Goal: Information Seeking & Learning: Learn about a topic

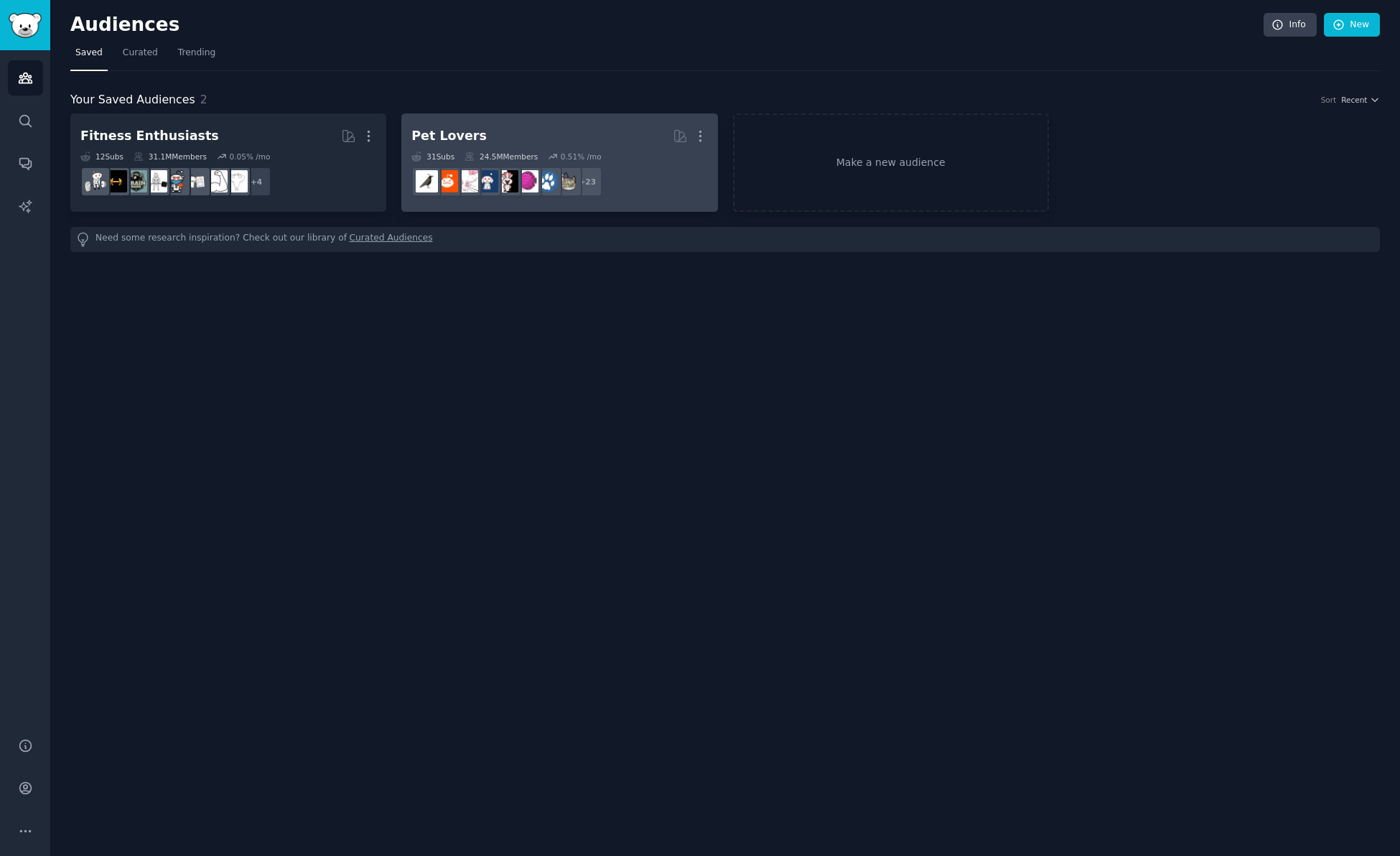
click at [518, 127] on h2 "Pet Lovers More" at bounding box center [560, 136] width 296 height 25
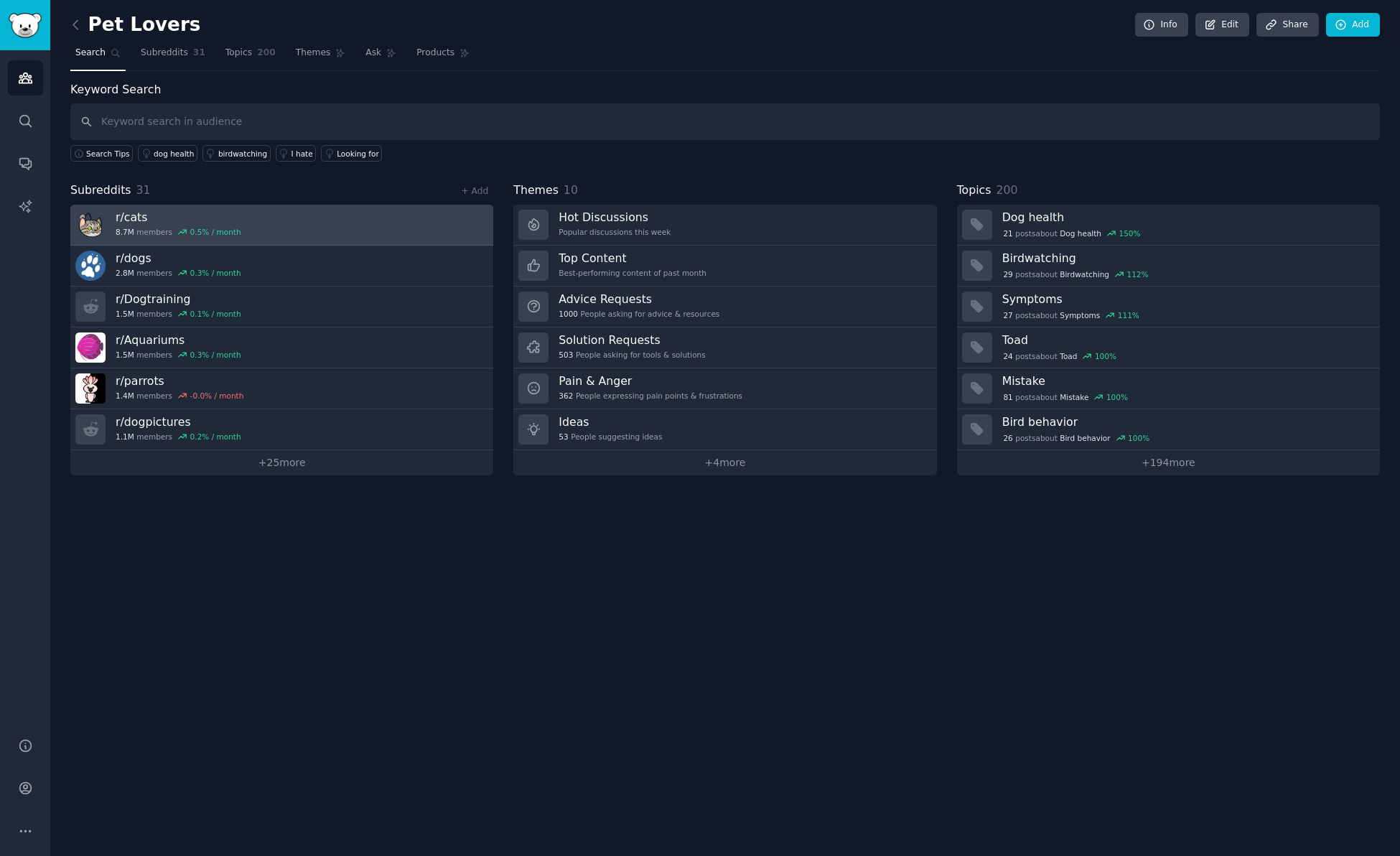
click at [188, 217] on h3 "r/ cats" at bounding box center [178, 217] width 125 height 15
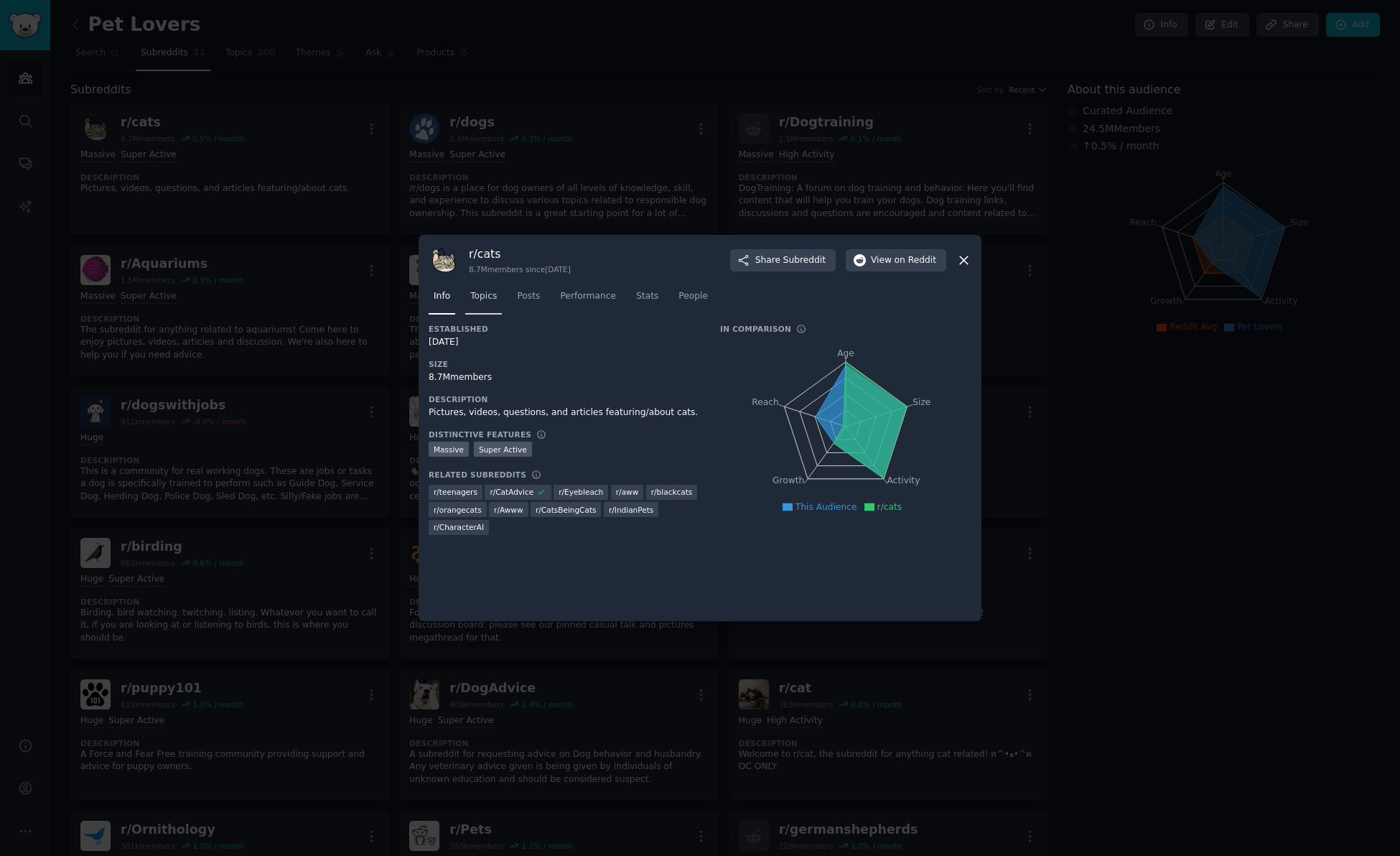
click at [482, 297] on span "Topics" at bounding box center [484, 296] width 26 height 13
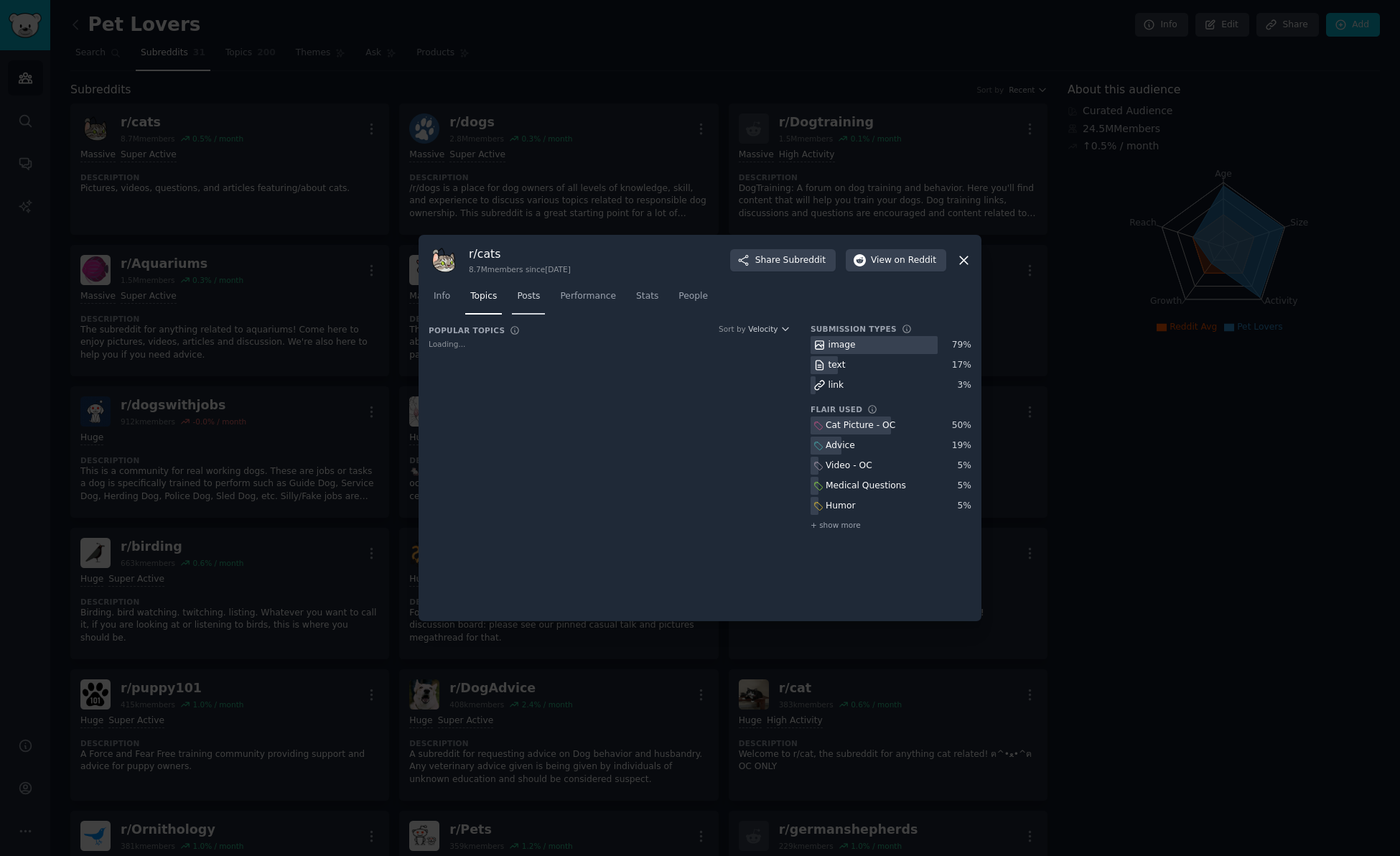
click at [524, 295] on span "Posts" at bounding box center [529, 296] width 23 height 13
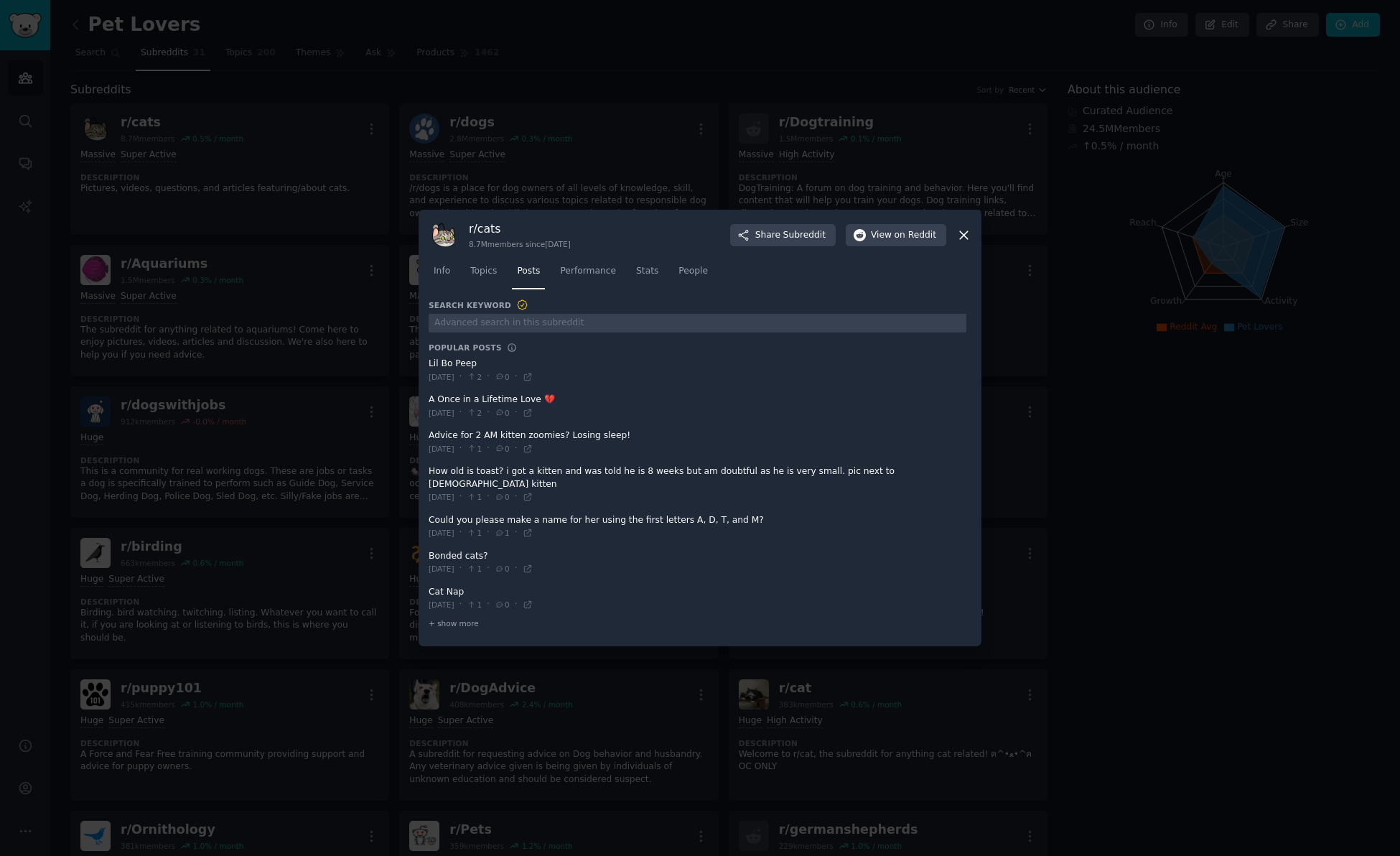
click at [967, 242] on icon at bounding box center [964, 235] width 15 height 15
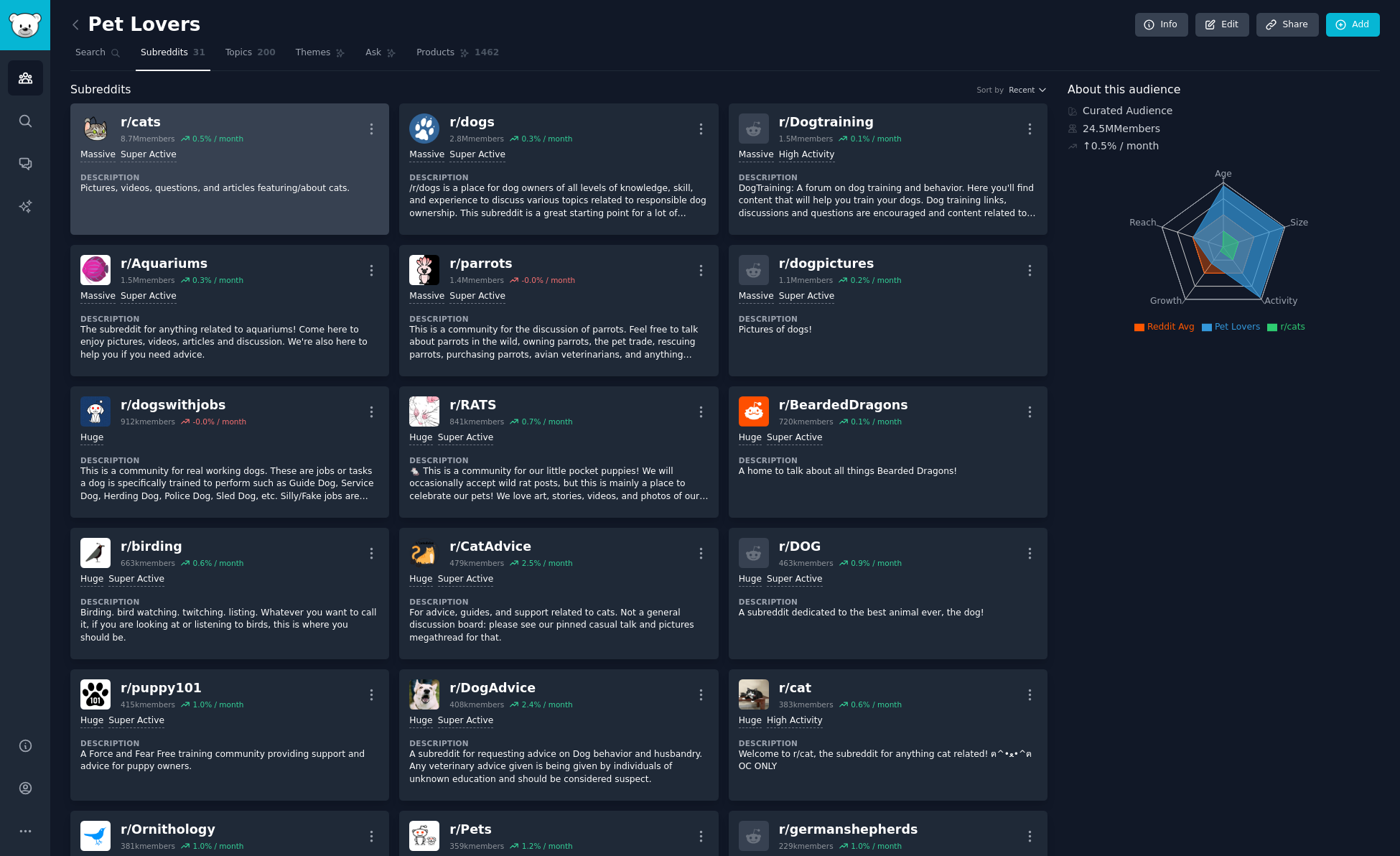
click at [219, 150] on div "Massive Super Active" at bounding box center [230, 156] width 299 height 14
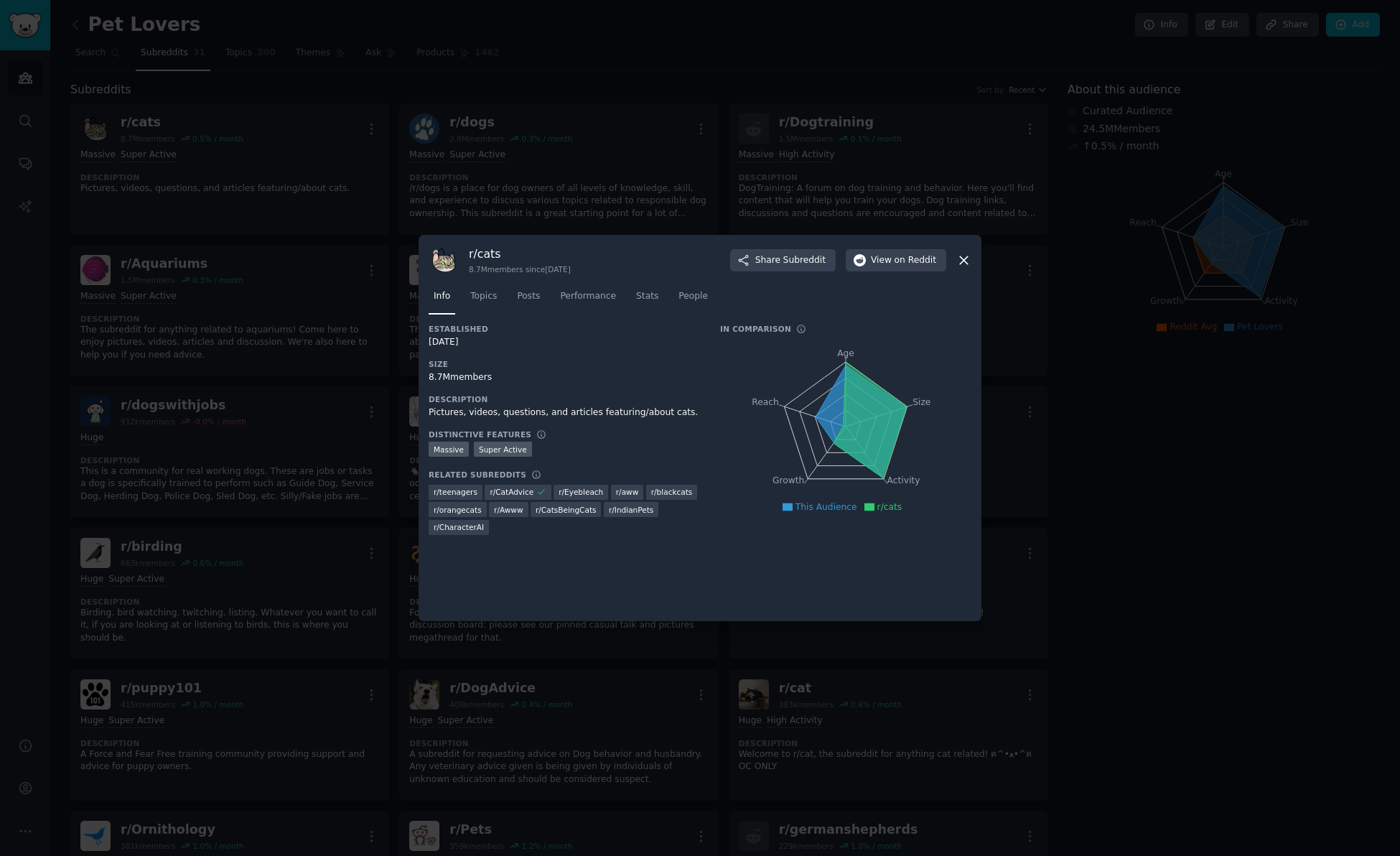
click at [964, 255] on icon at bounding box center [964, 260] width 15 height 15
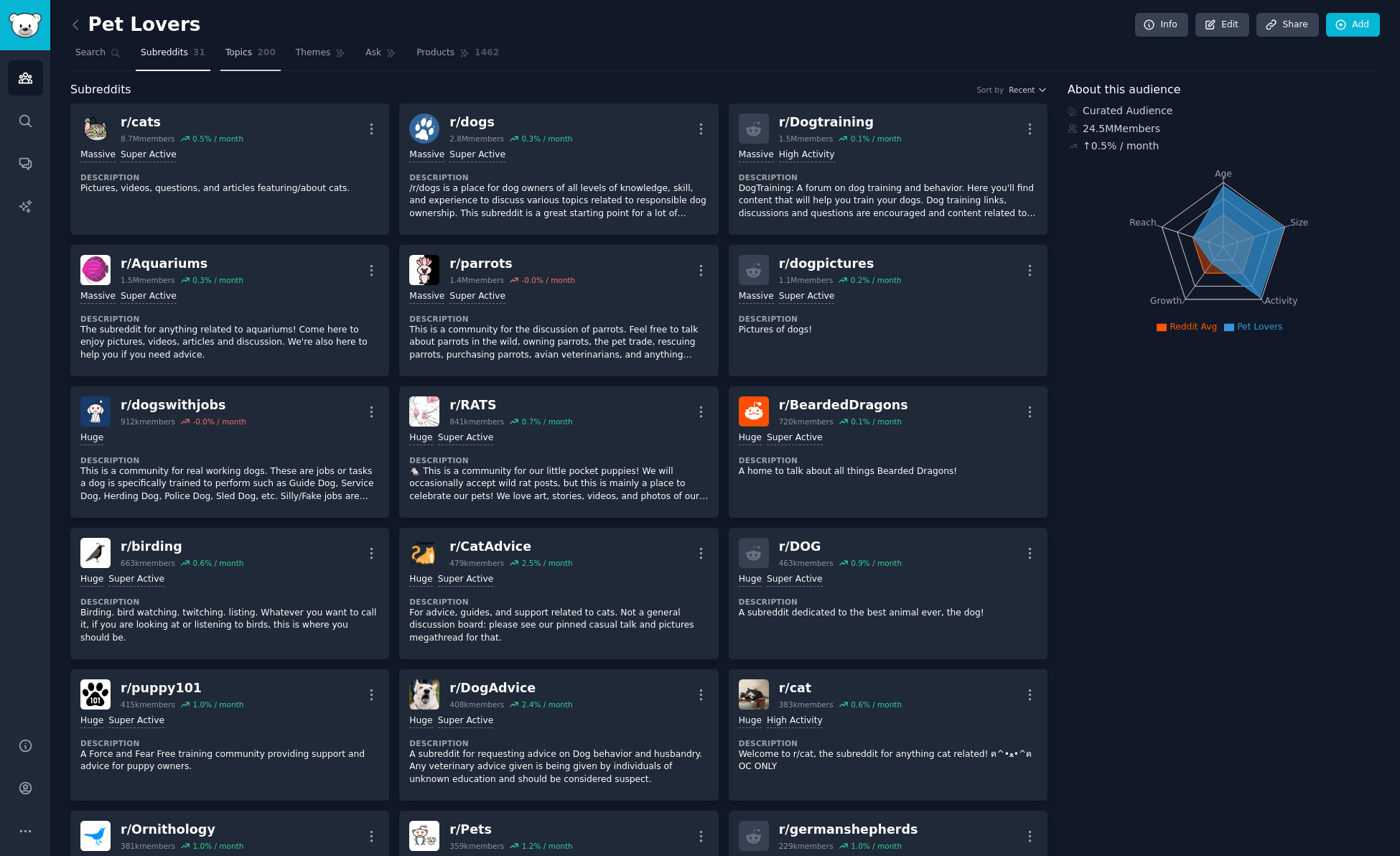
click at [231, 60] on link "Topics 200" at bounding box center [251, 56] width 60 height 29
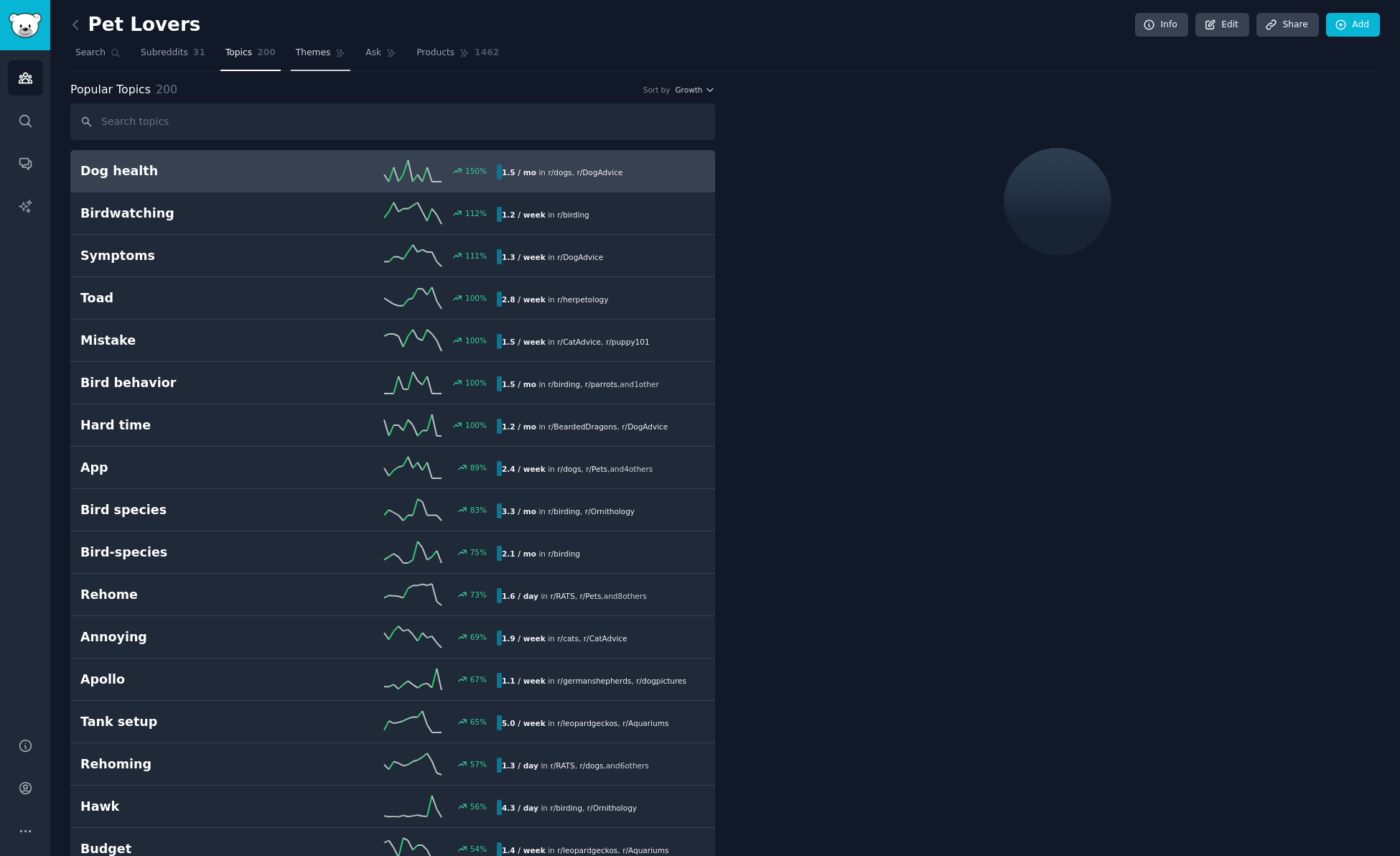
click at [299, 55] on span "Themes" at bounding box center [313, 53] width 35 height 13
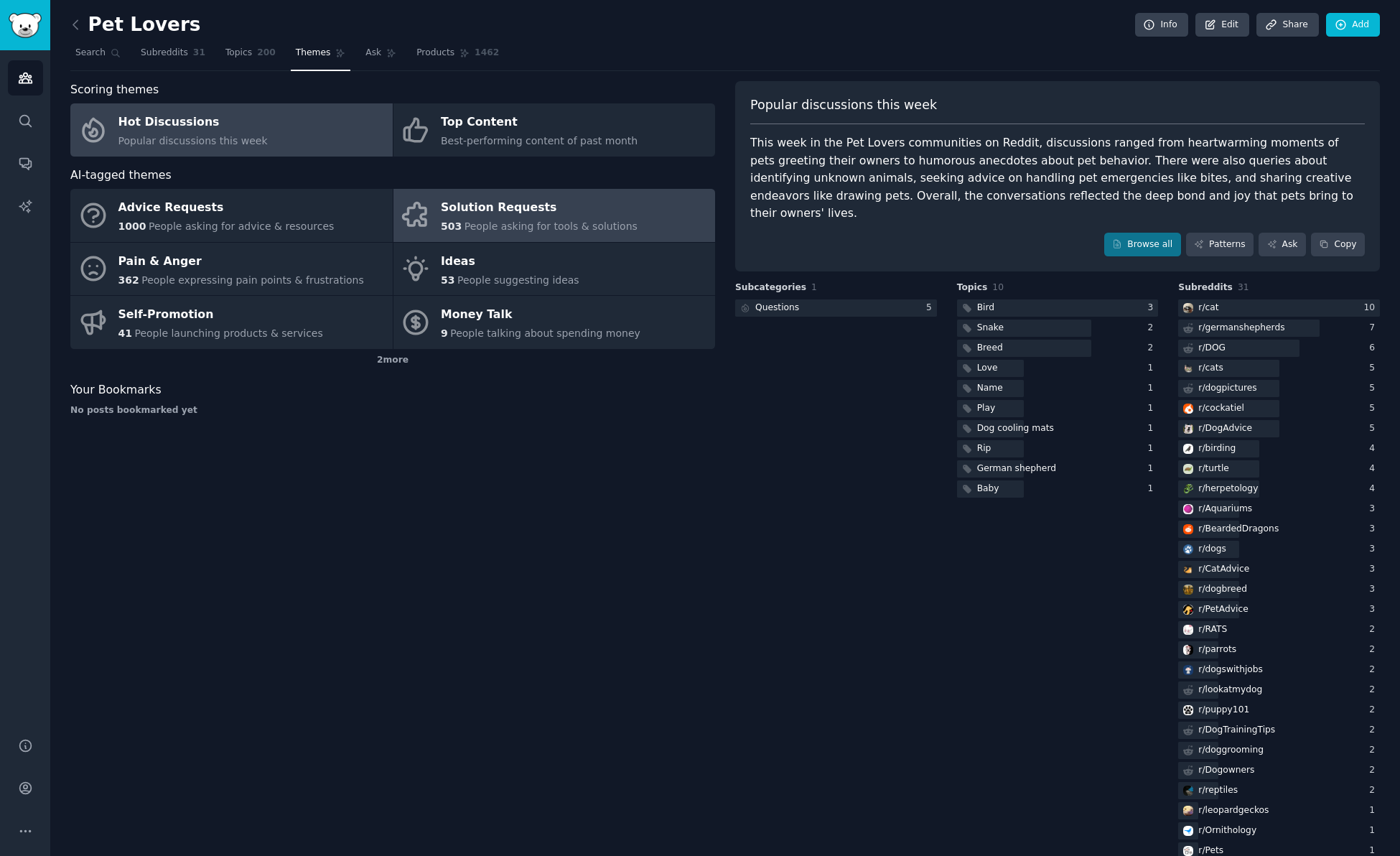
click at [535, 213] on div "Solution Requests" at bounding box center [539, 208] width 197 height 23
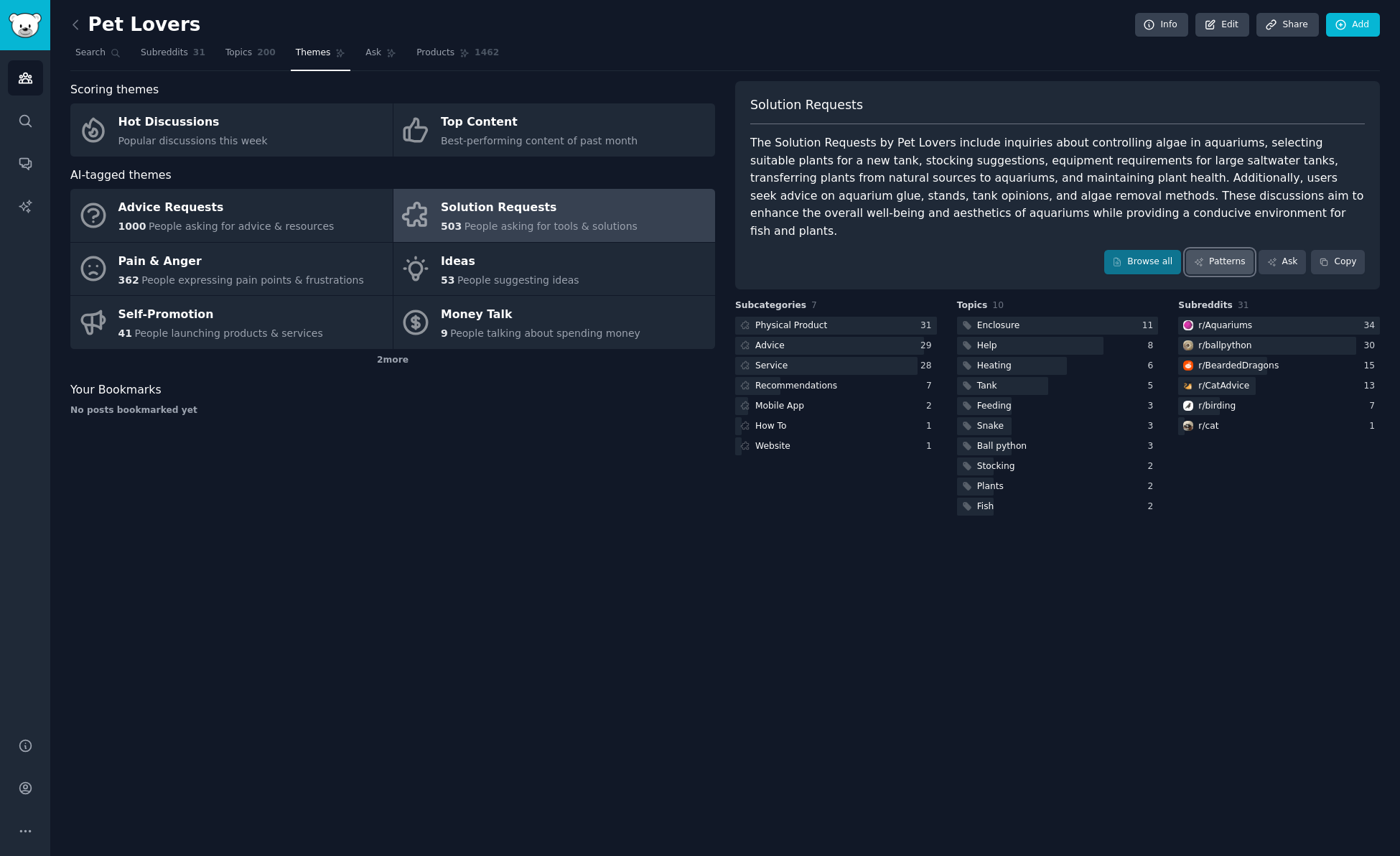
click at [1248, 250] on link "Patterns" at bounding box center [1220, 262] width 67 height 25
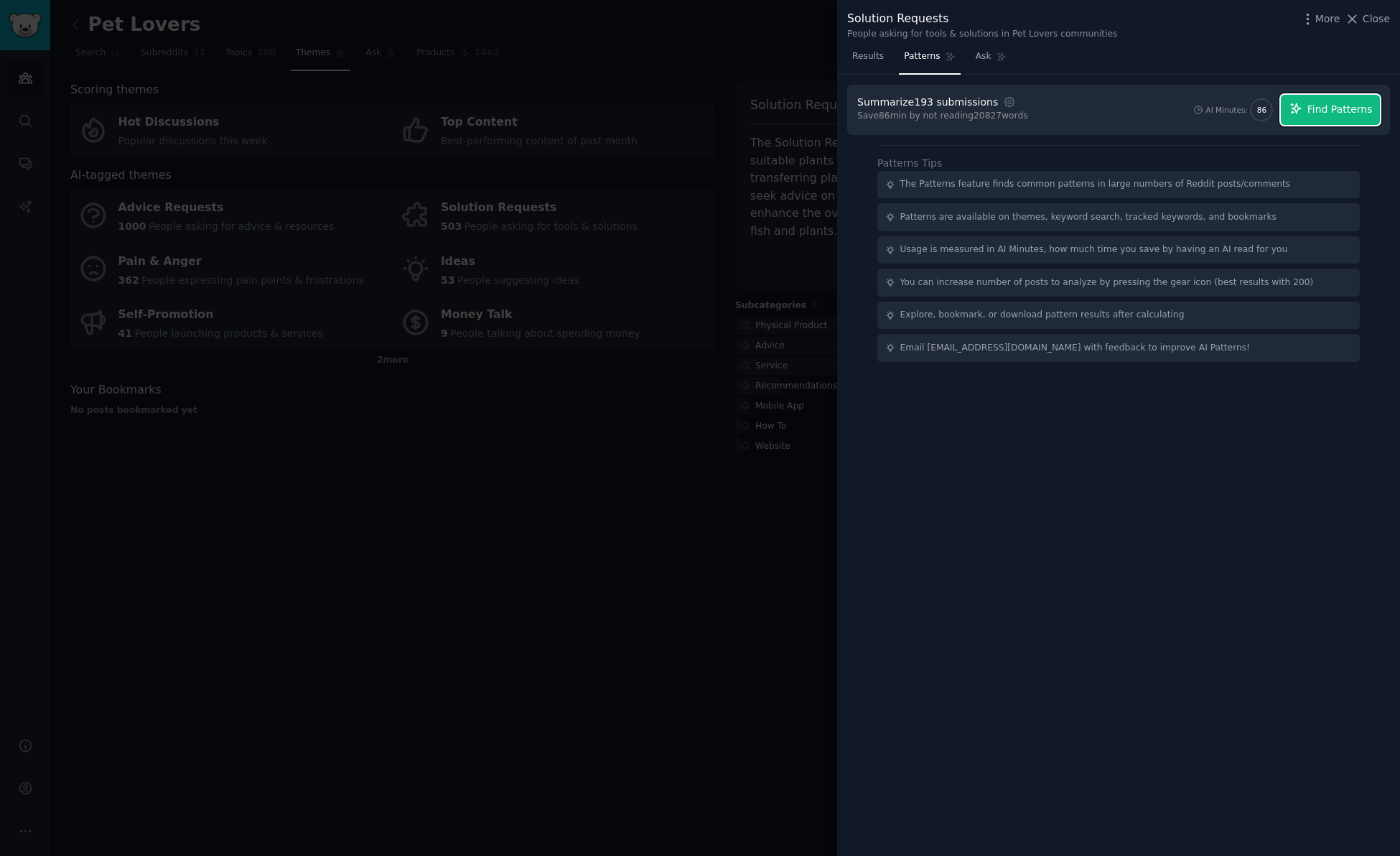
click at [1331, 115] on span "Find Patterns" at bounding box center [1340, 109] width 65 height 15
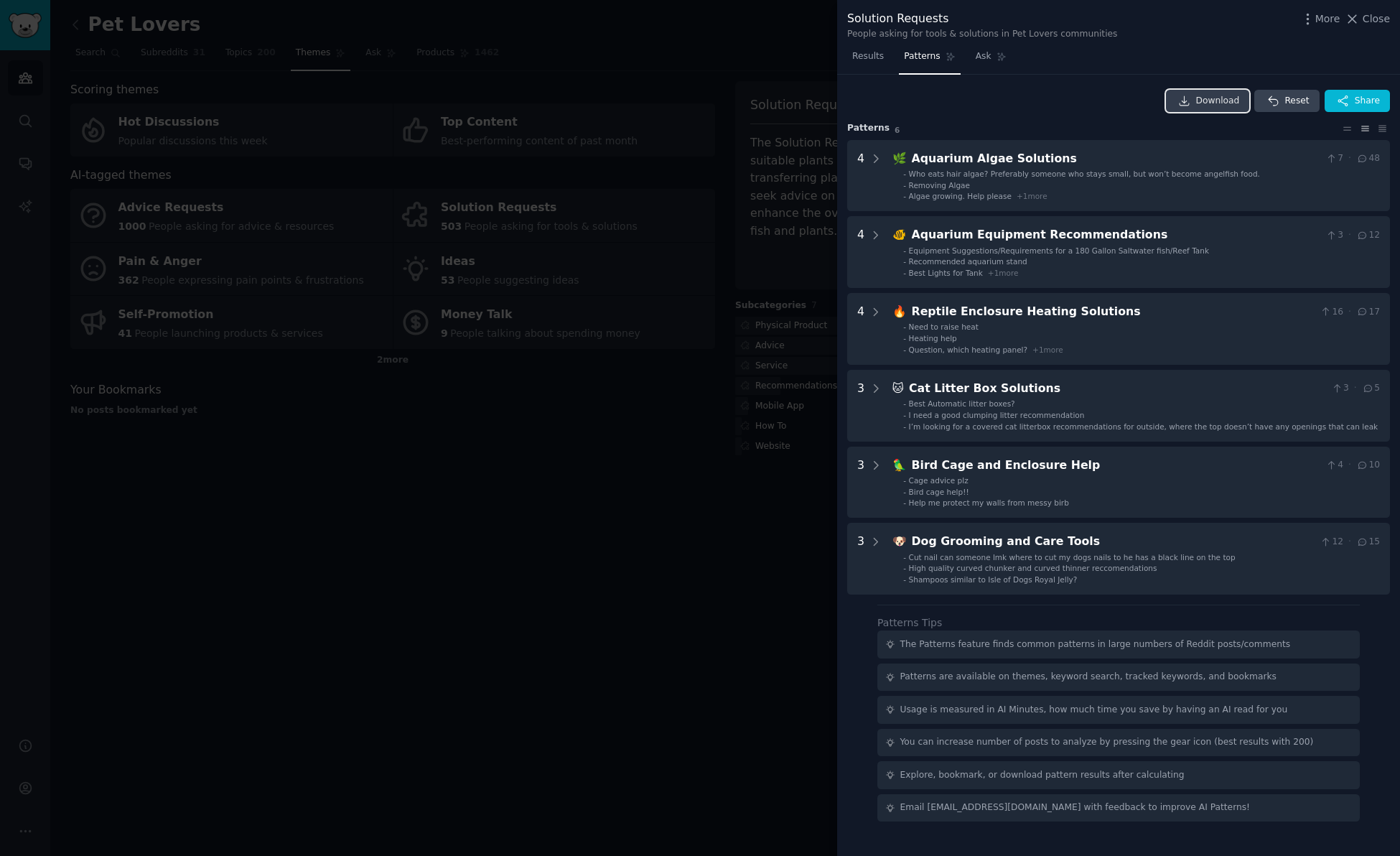
click at [1227, 96] on span "Download" at bounding box center [1218, 101] width 44 height 13
click at [734, 59] on div at bounding box center [700, 428] width 1400 height 856
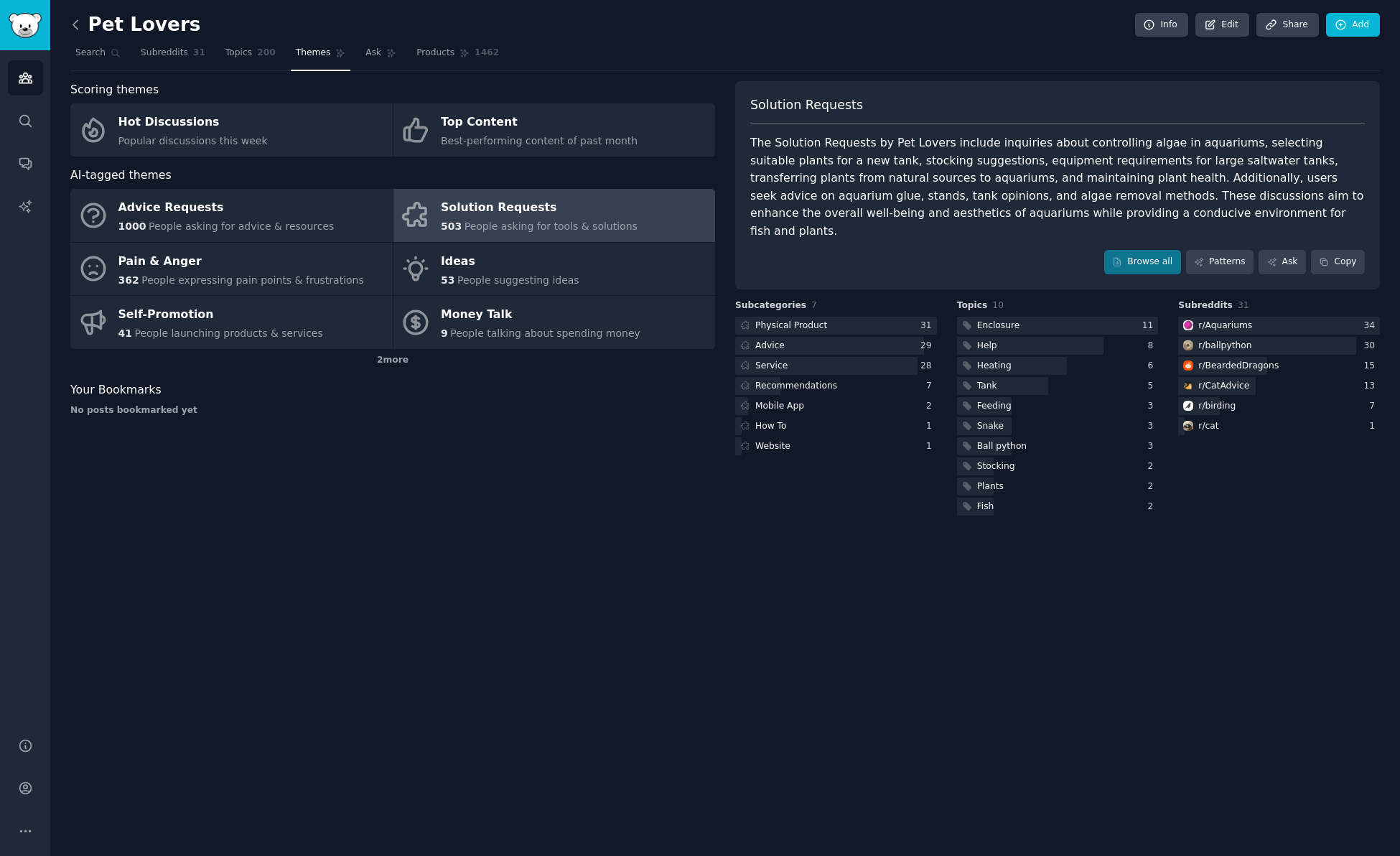
click at [74, 26] on icon at bounding box center [76, 24] width 5 height 9
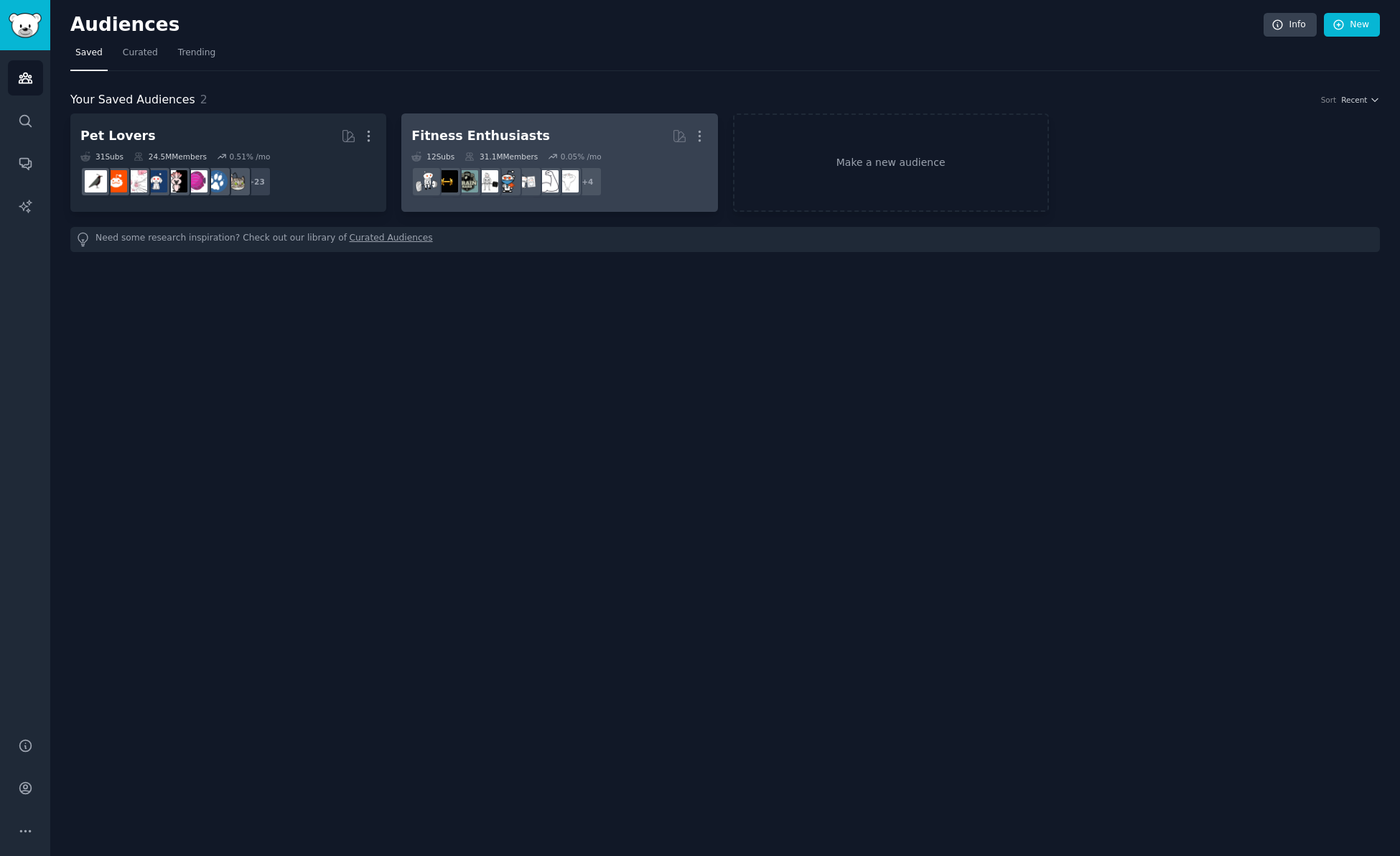
click at [491, 133] on div "Fitness Enthusiasts" at bounding box center [481, 135] width 139 height 18
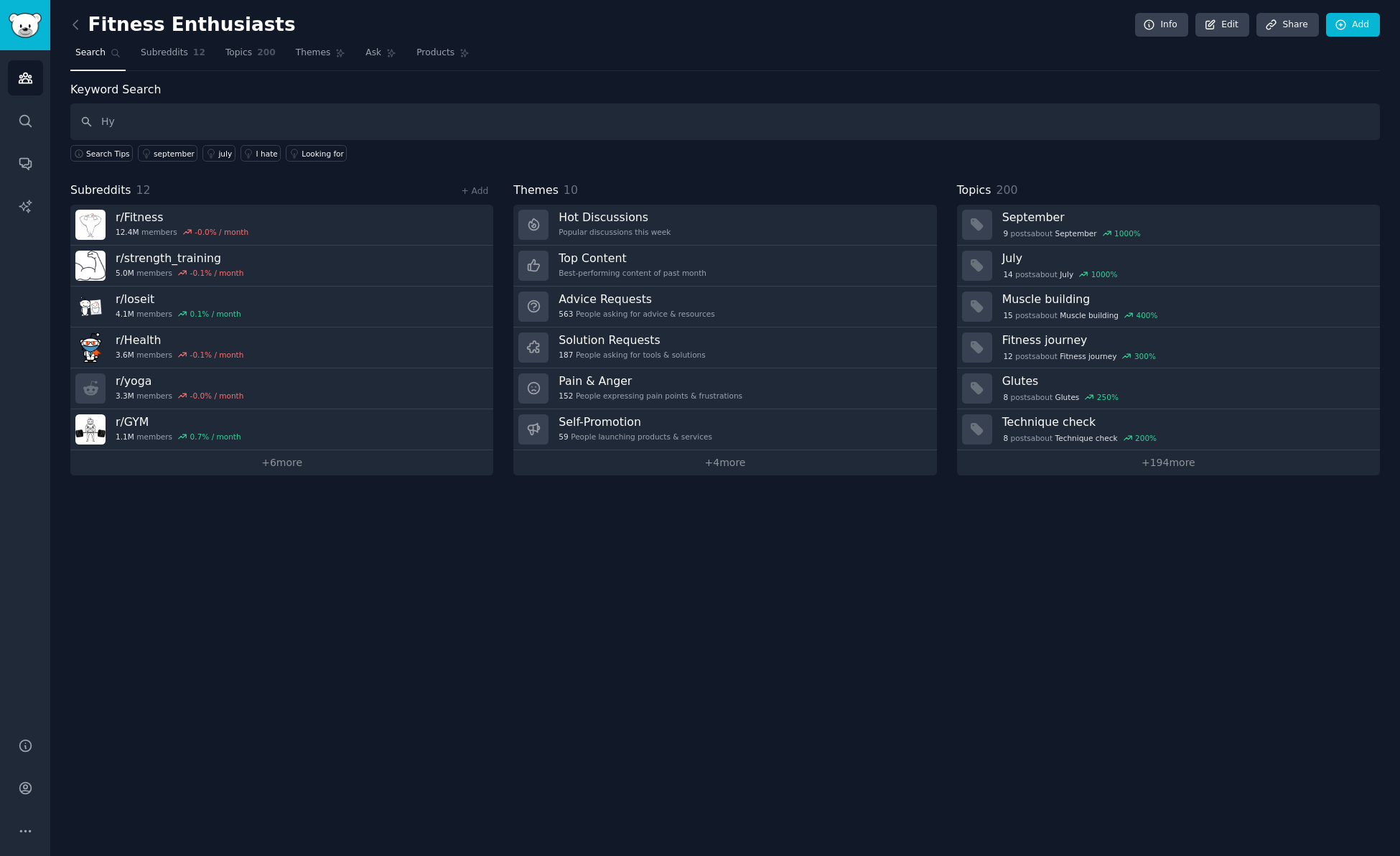
type input "H"
type input "hyrox"
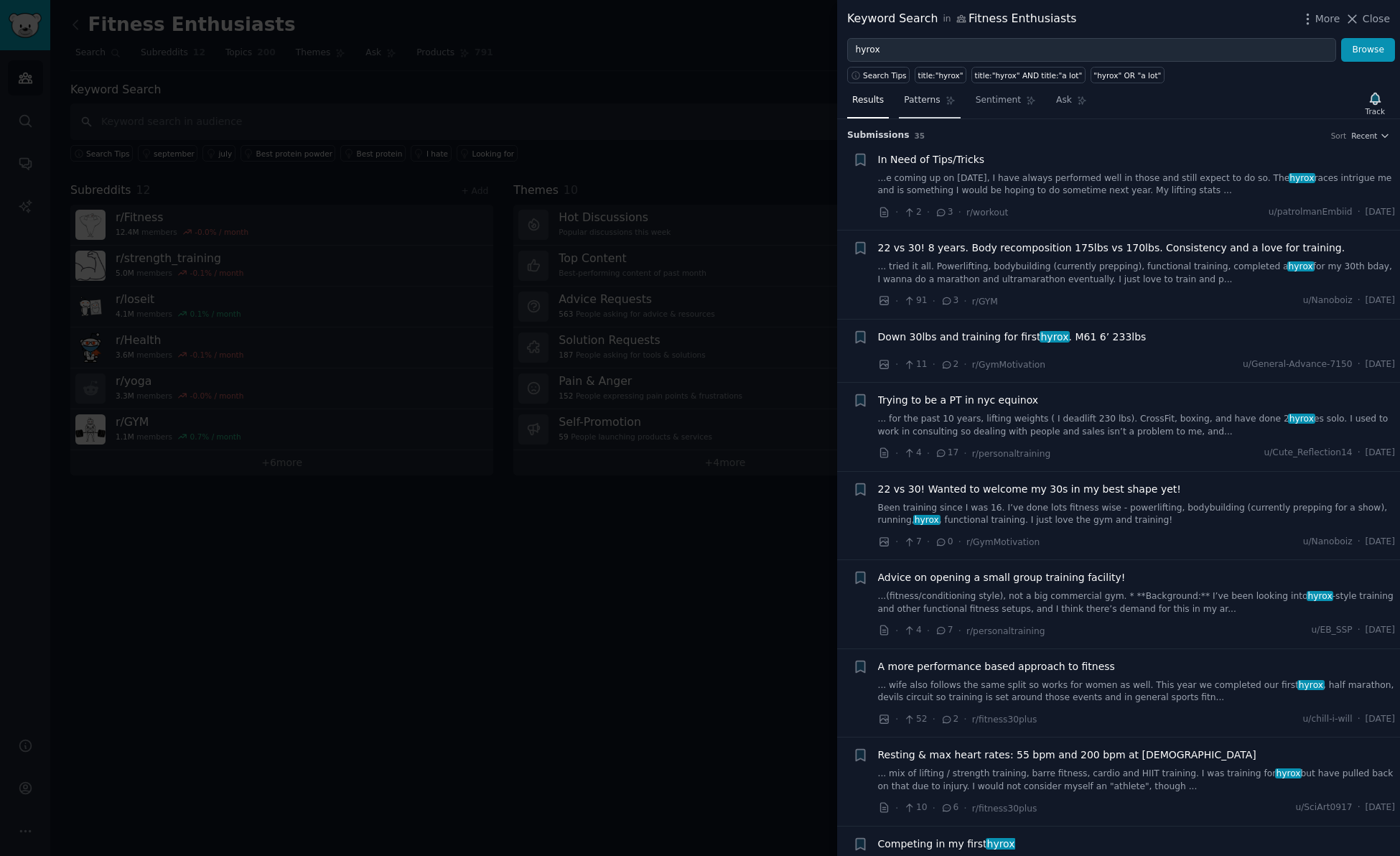
click at [930, 97] on span "Patterns" at bounding box center [922, 101] width 36 height 13
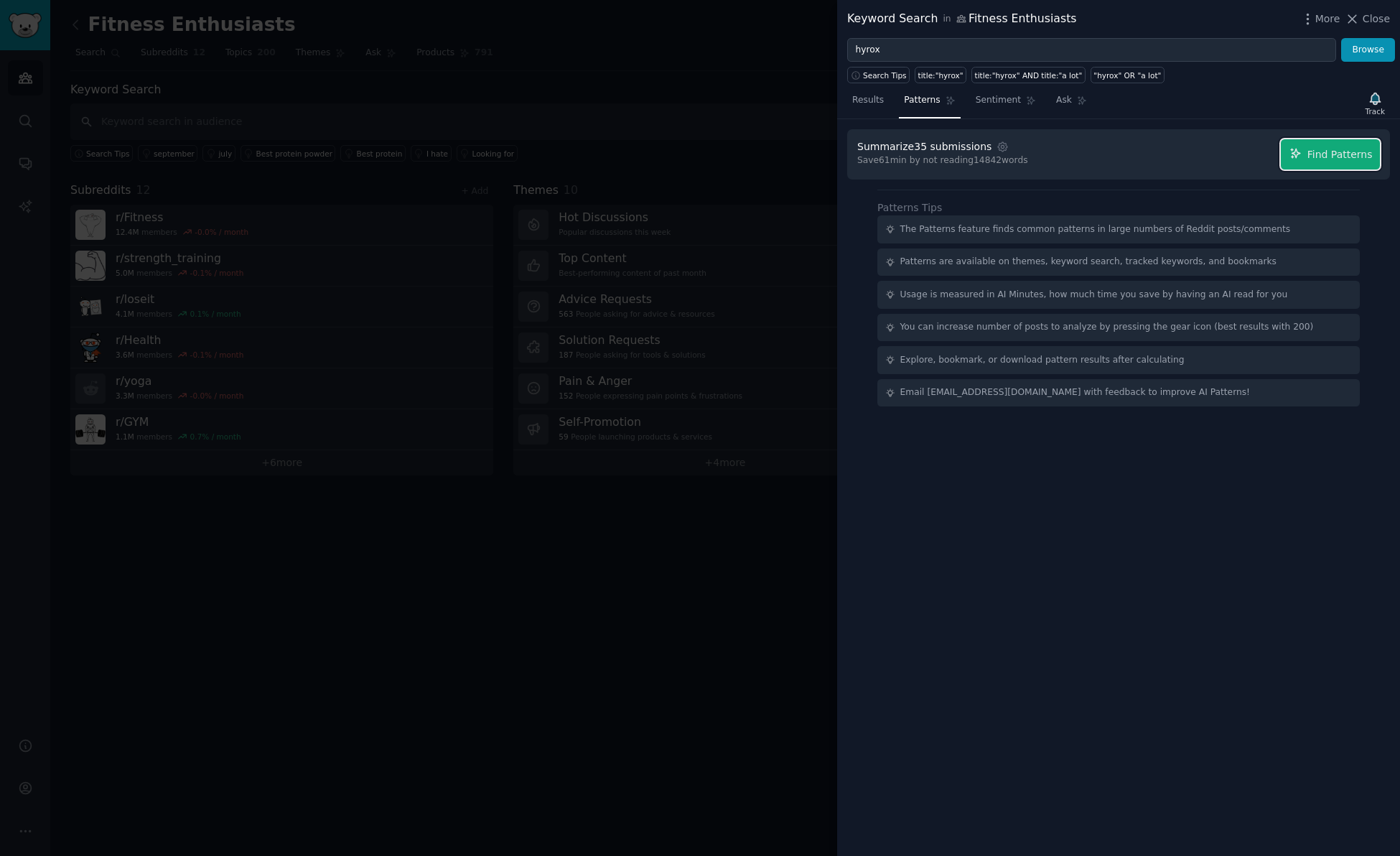
click at [1319, 155] on span "Find Patterns" at bounding box center [1340, 154] width 65 height 15
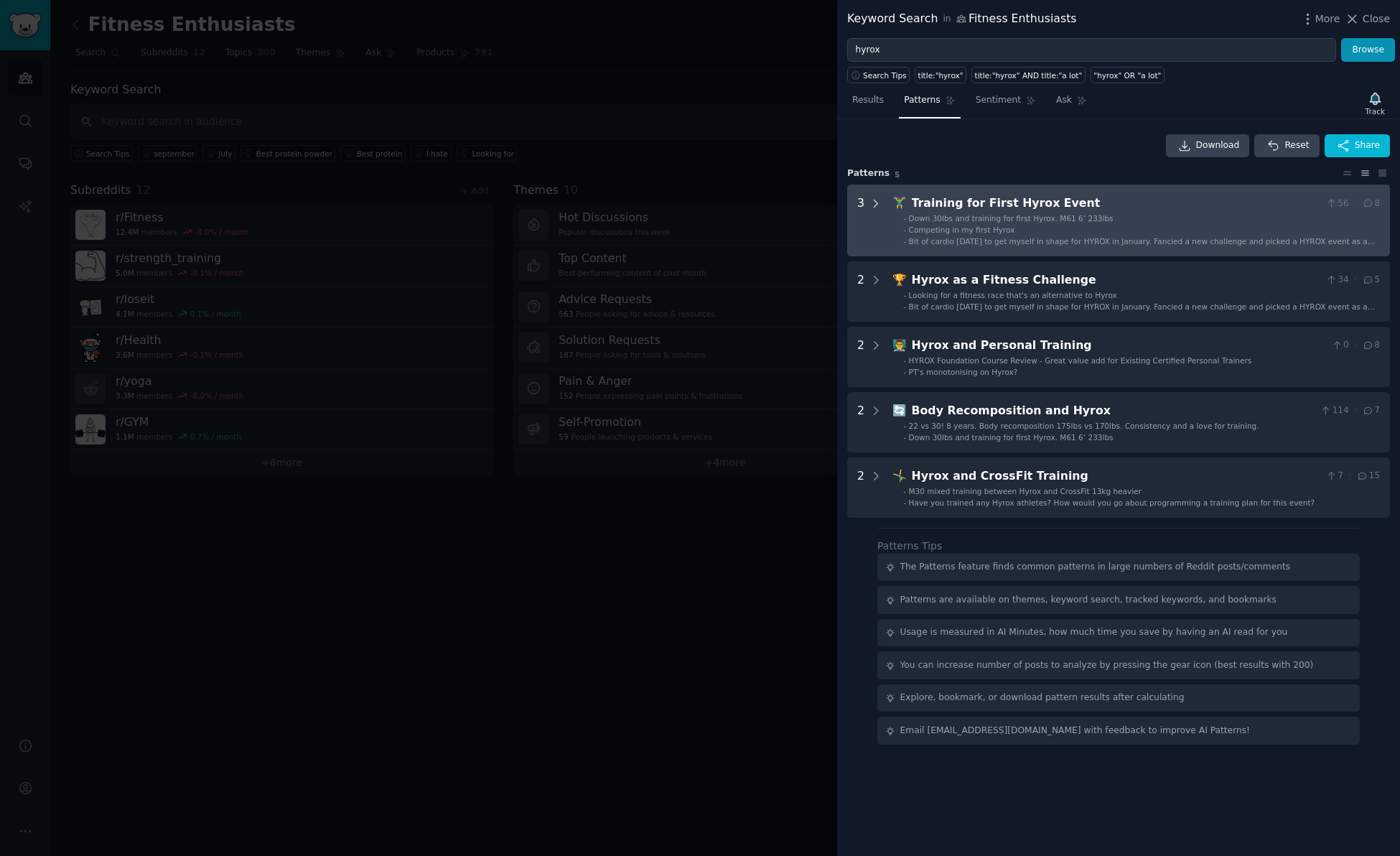
click at [873, 201] on icon at bounding box center [876, 204] width 13 height 13
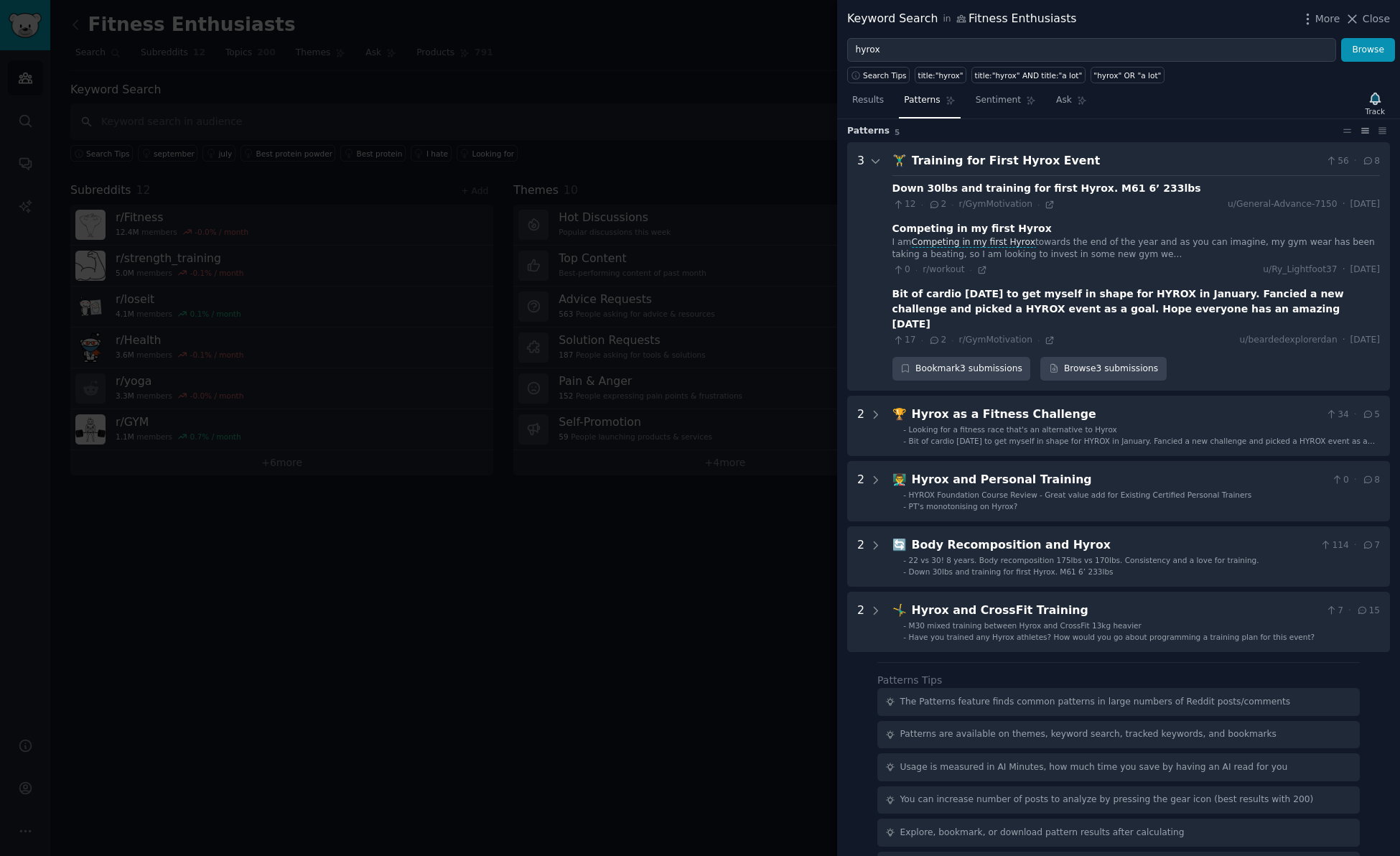
scroll to position [65, 0]
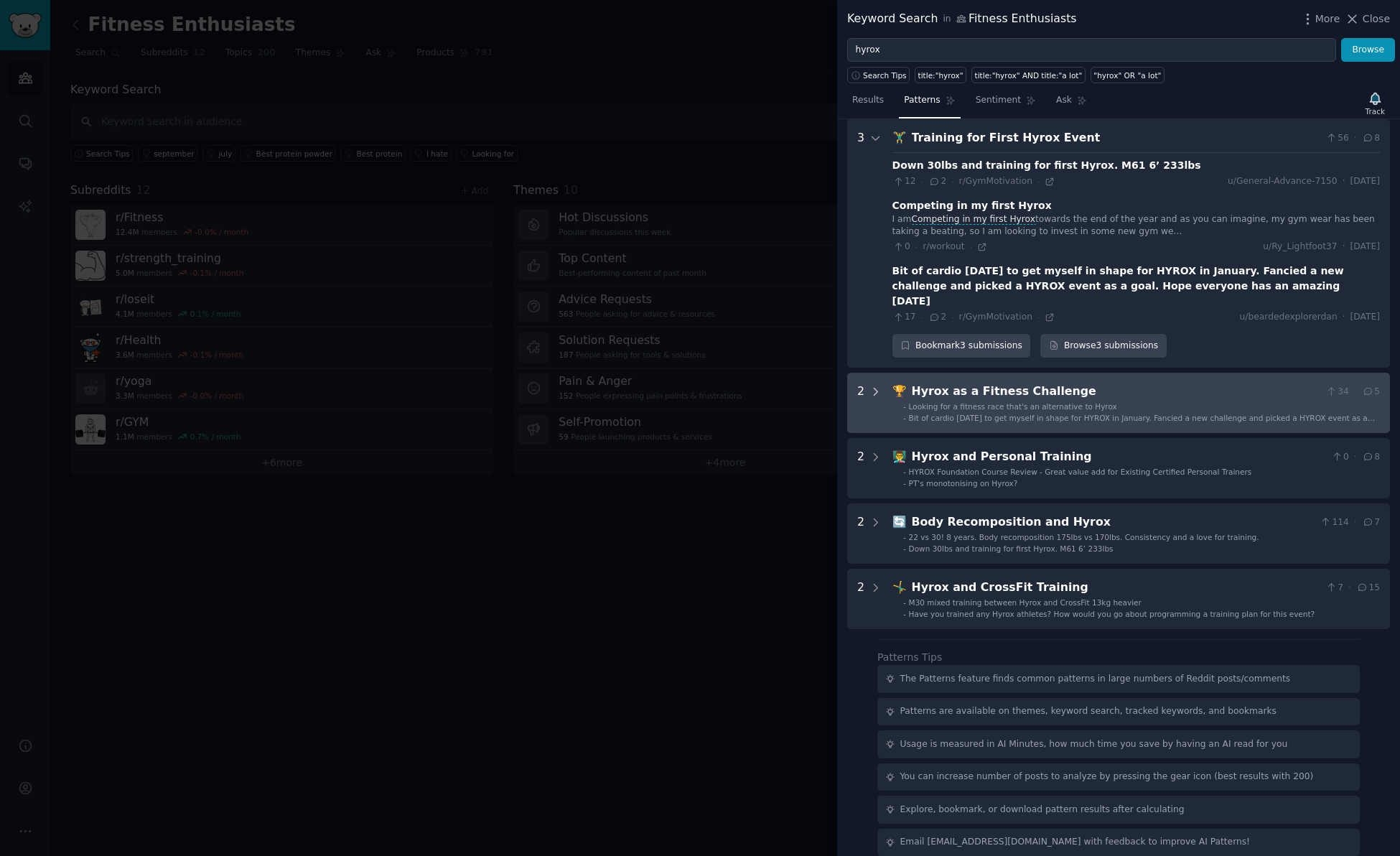
click at [878, 385] on icon at bounding box center [876, 392] width 13 height 13
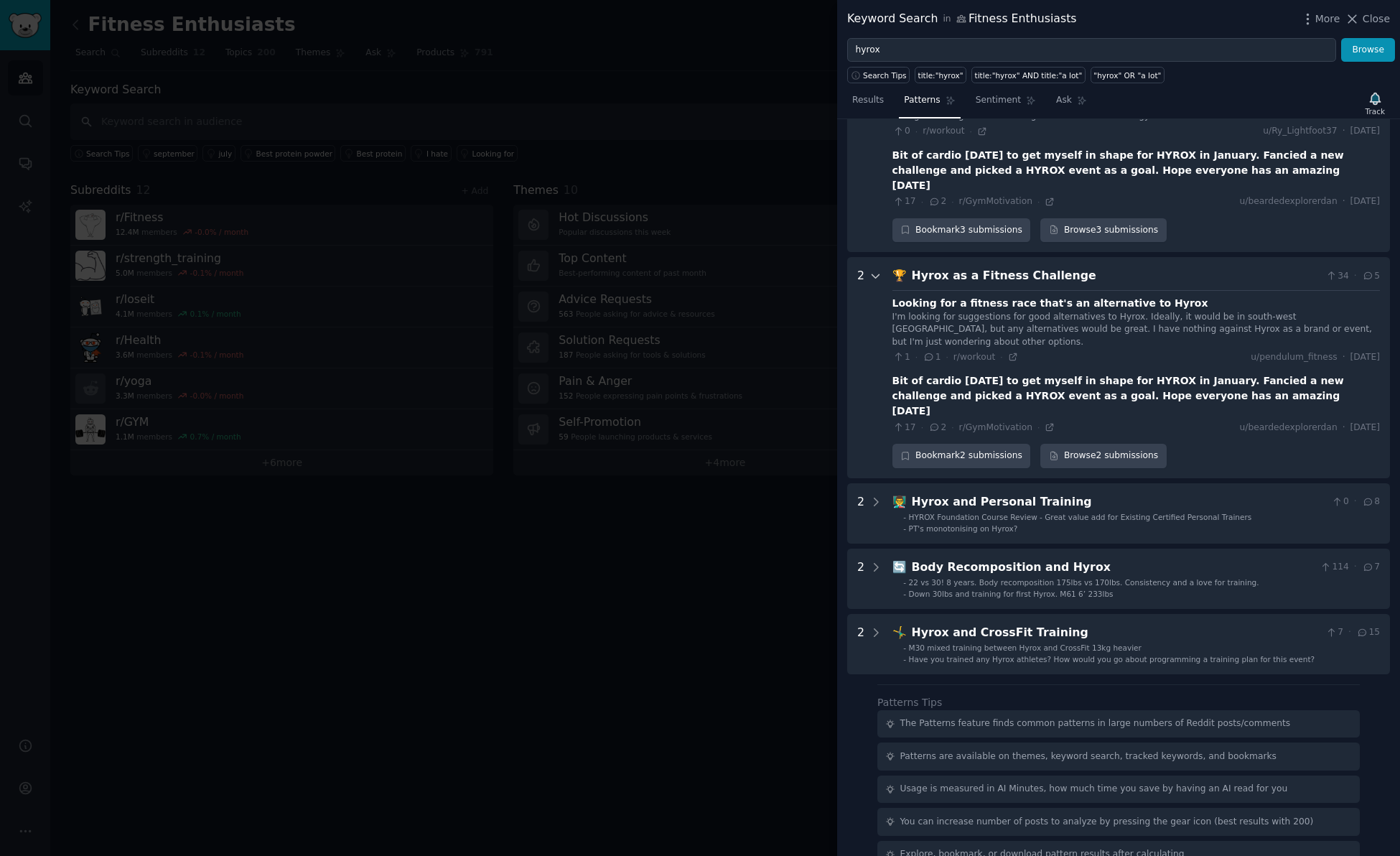
scroll to position [198, 0]
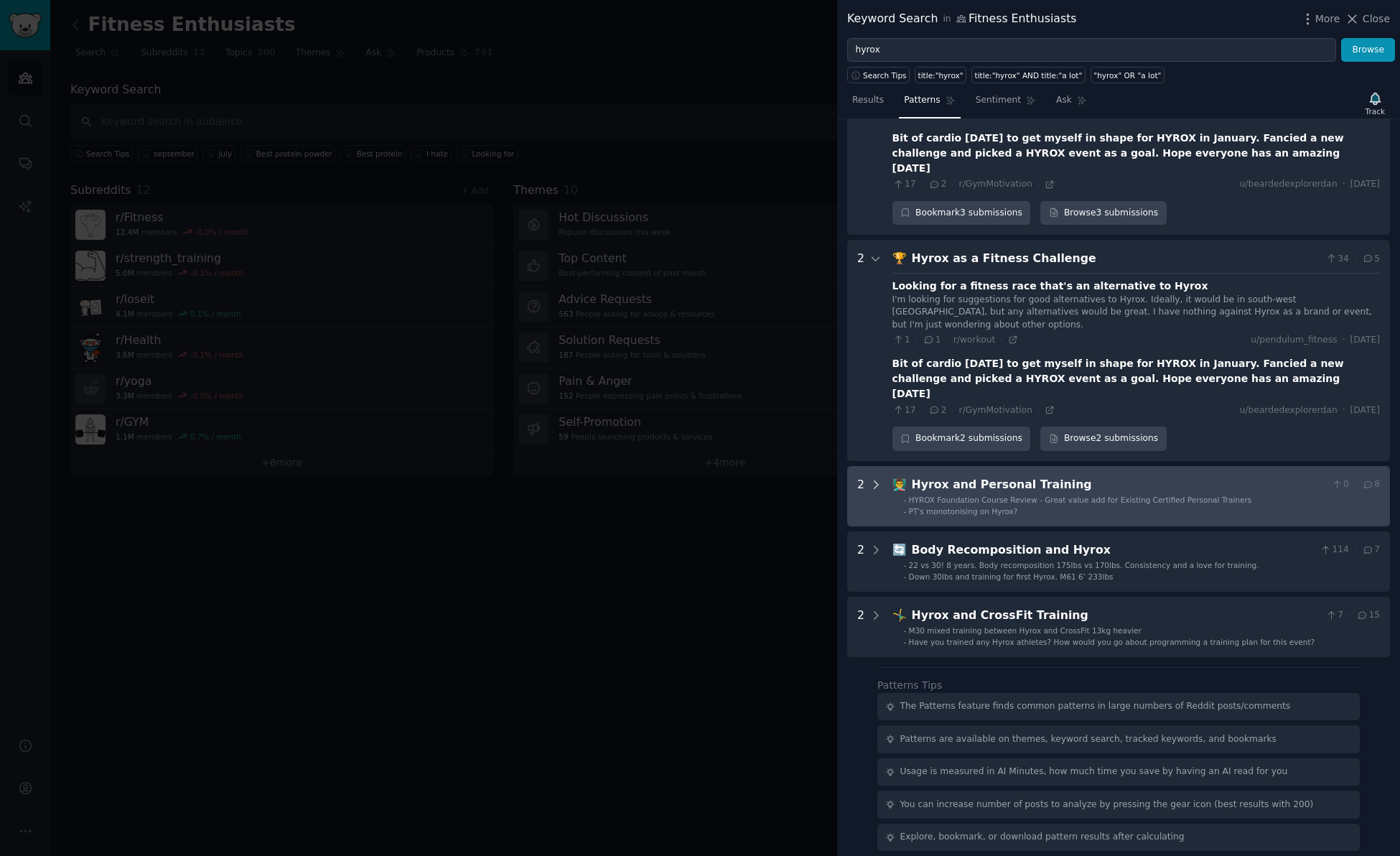
click at [876, 481] on icon at bounding box center [876, 484] width 4 height 7
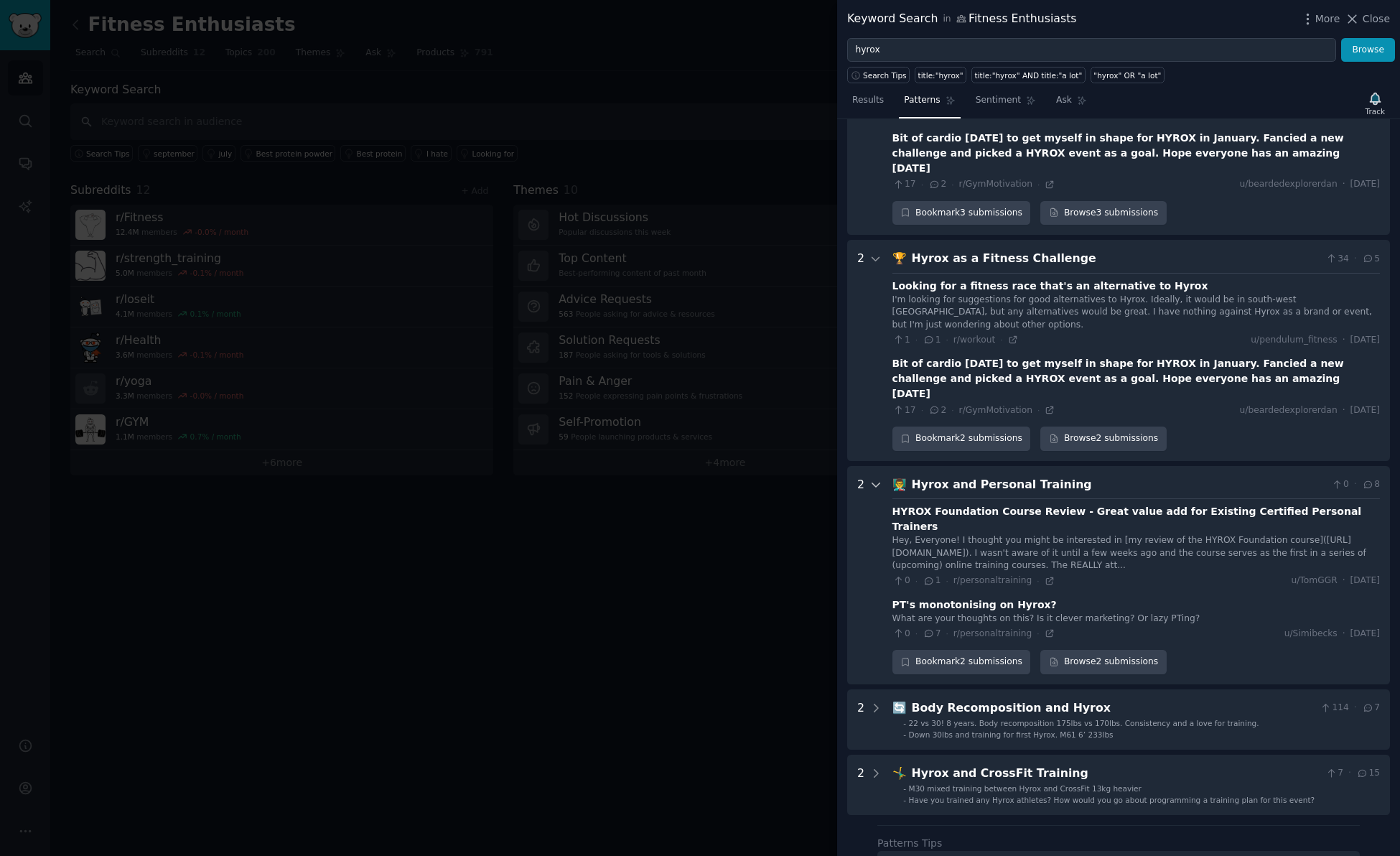
scroll to position [341, 0]
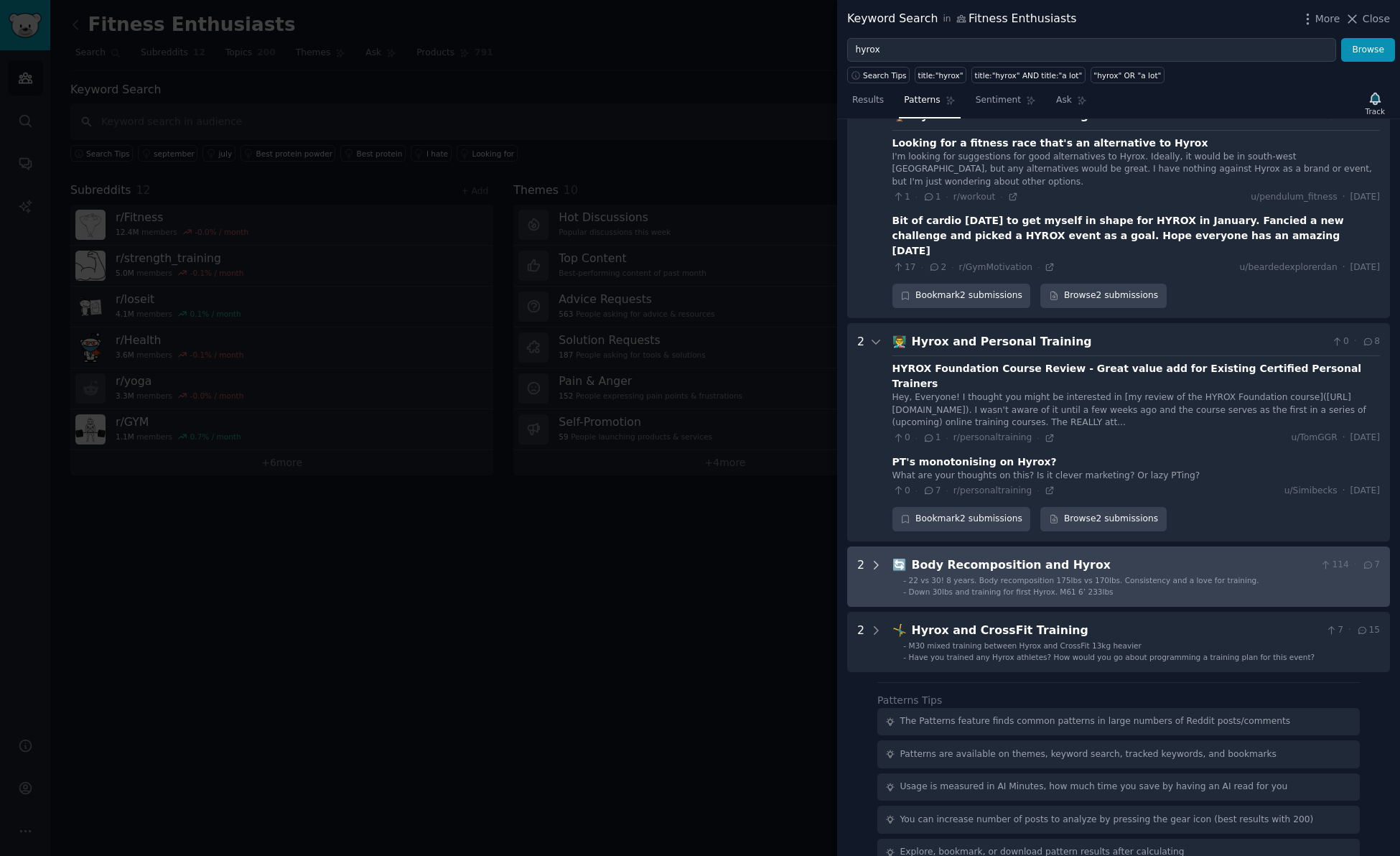
click at [878, 559] on icon at bounding box center [876, 565] width 13 height 13
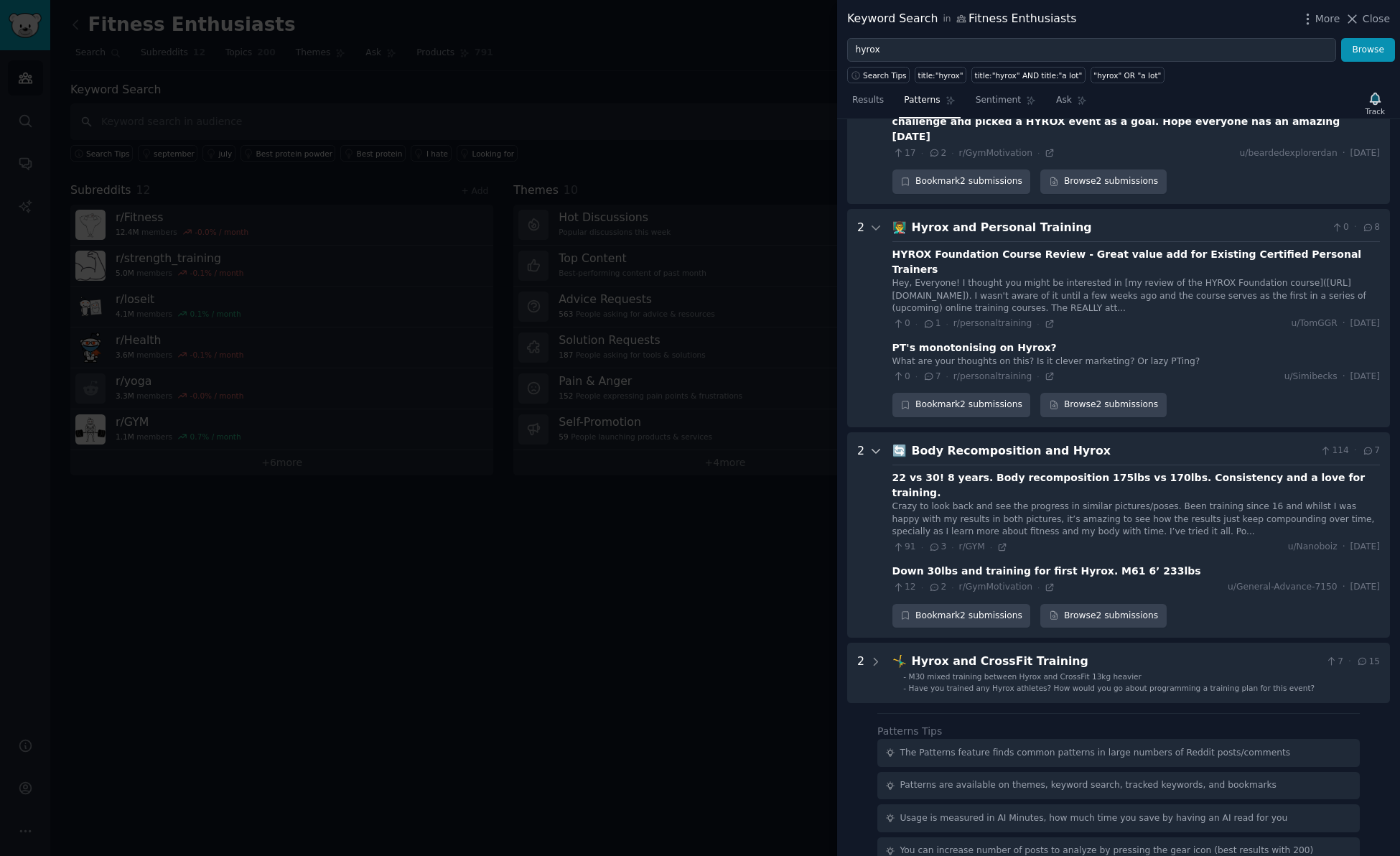
scroll to position [472, 0]
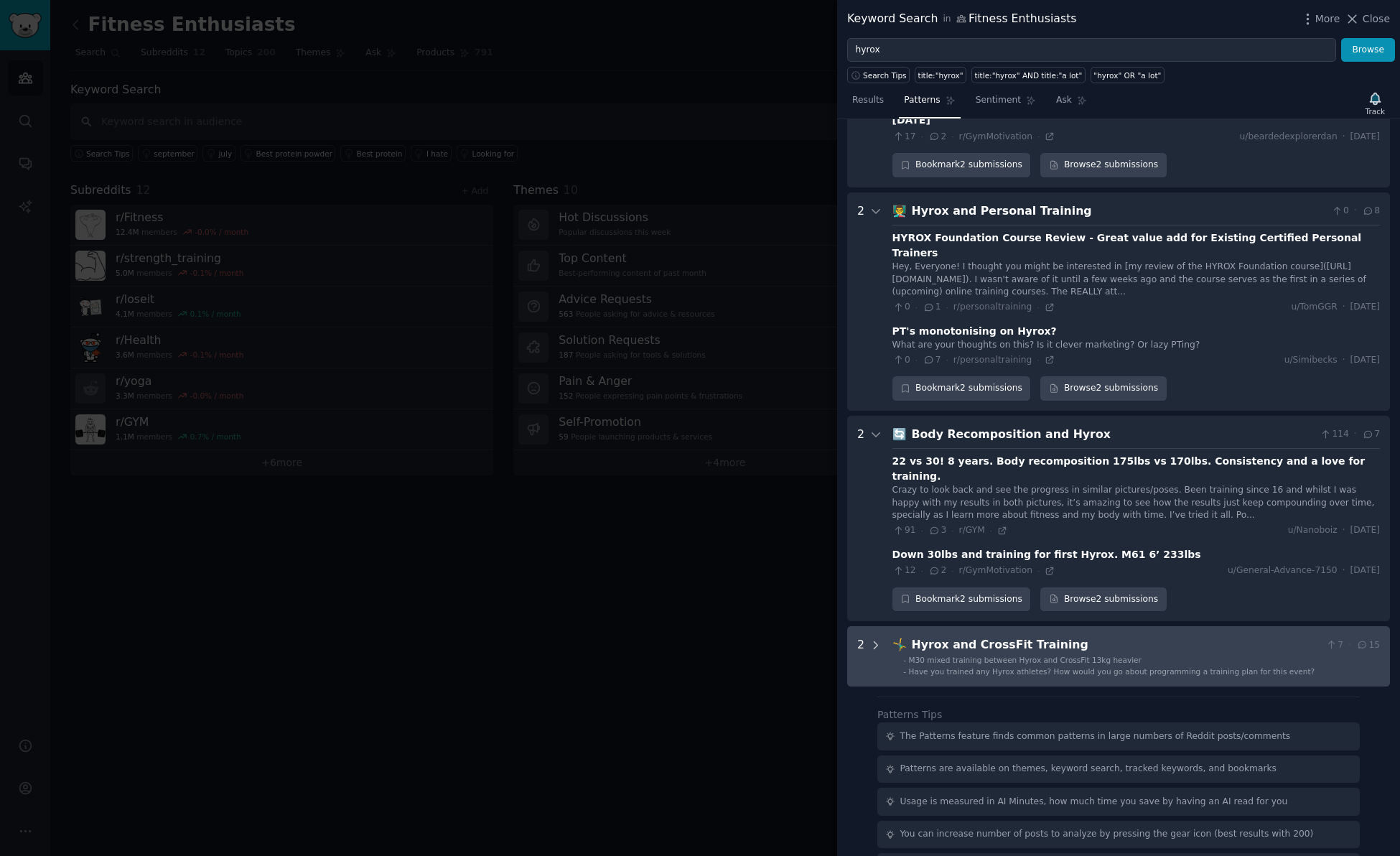
click at [876, 639] on icon at bounding box center [876, 645] width 13 height 13
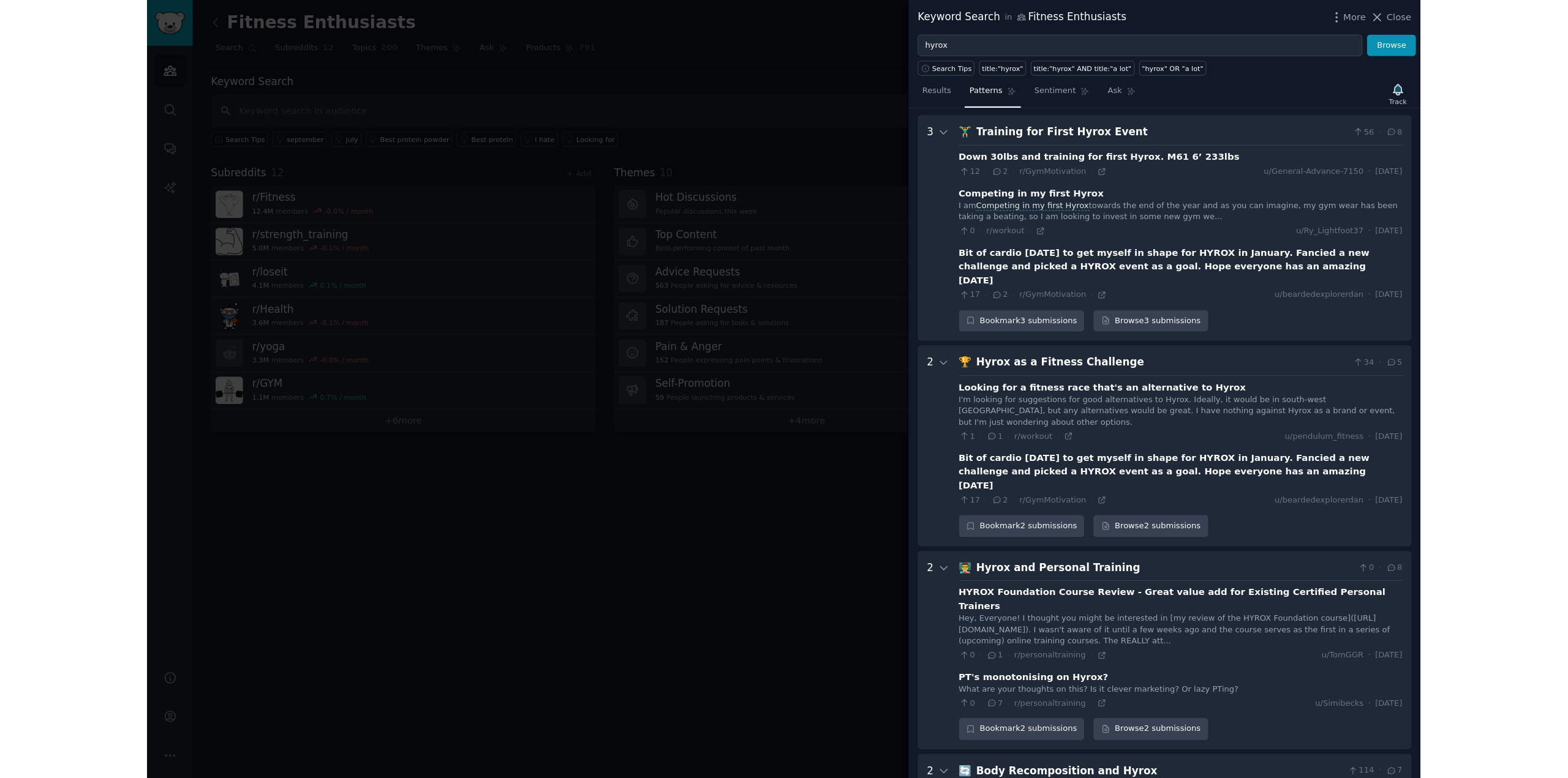
scroll to position [0, 0]
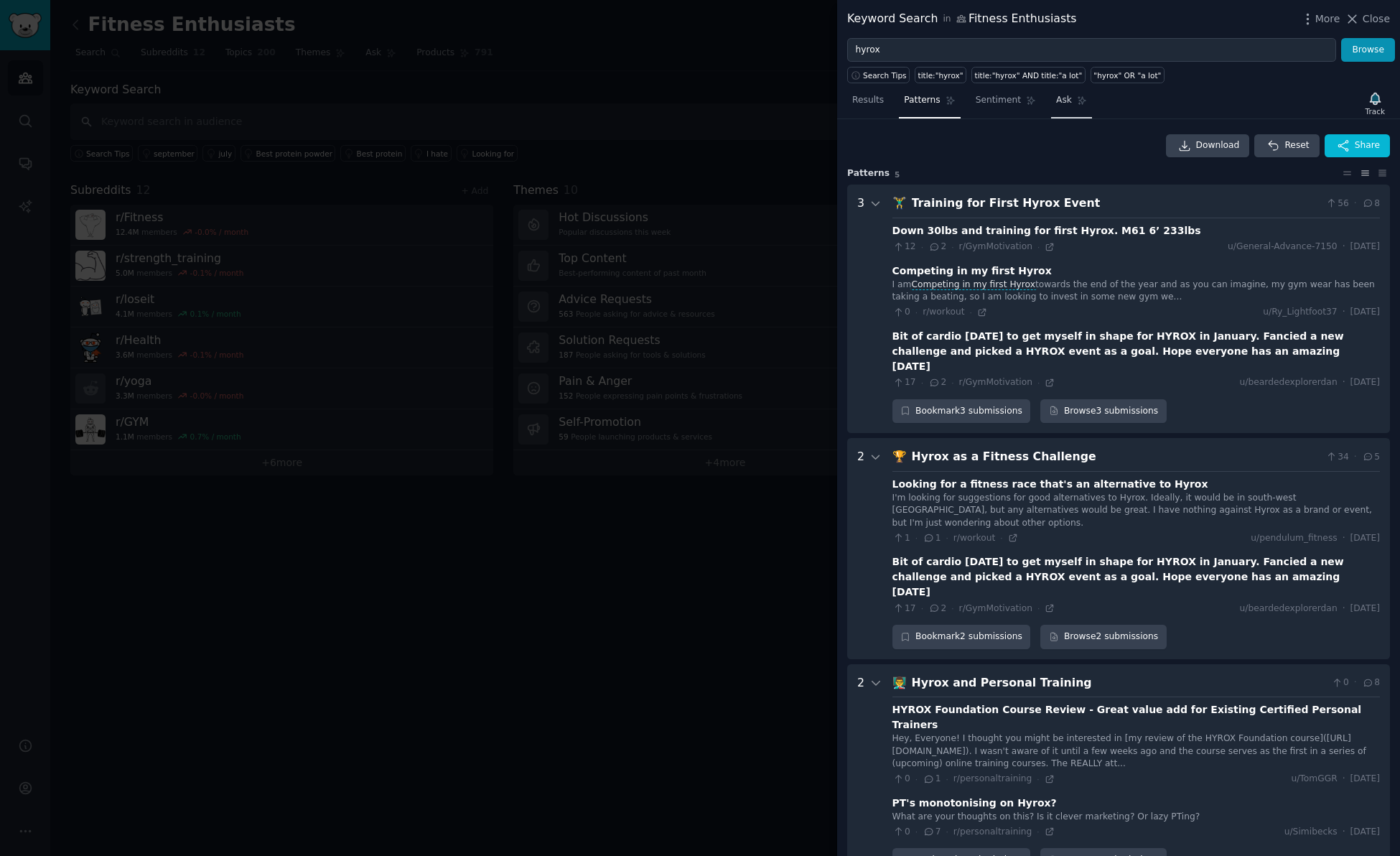
click at [1056, 104] on span "Ask" at bounding box center [1064, 101] width 15 height 13
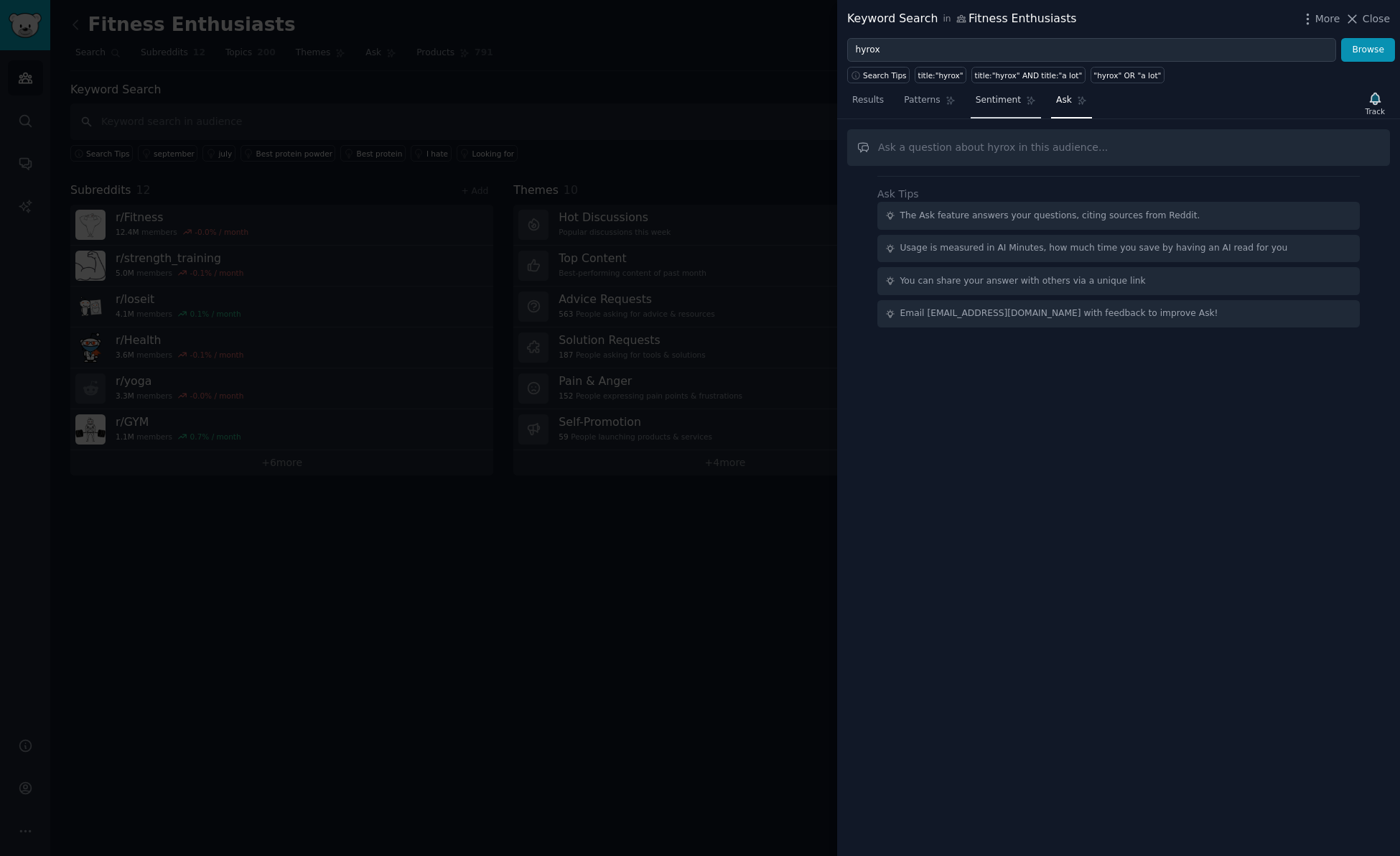
click at [988, 104] on span "Sentiment" at bounding box center [998, 101] width 45 height 13
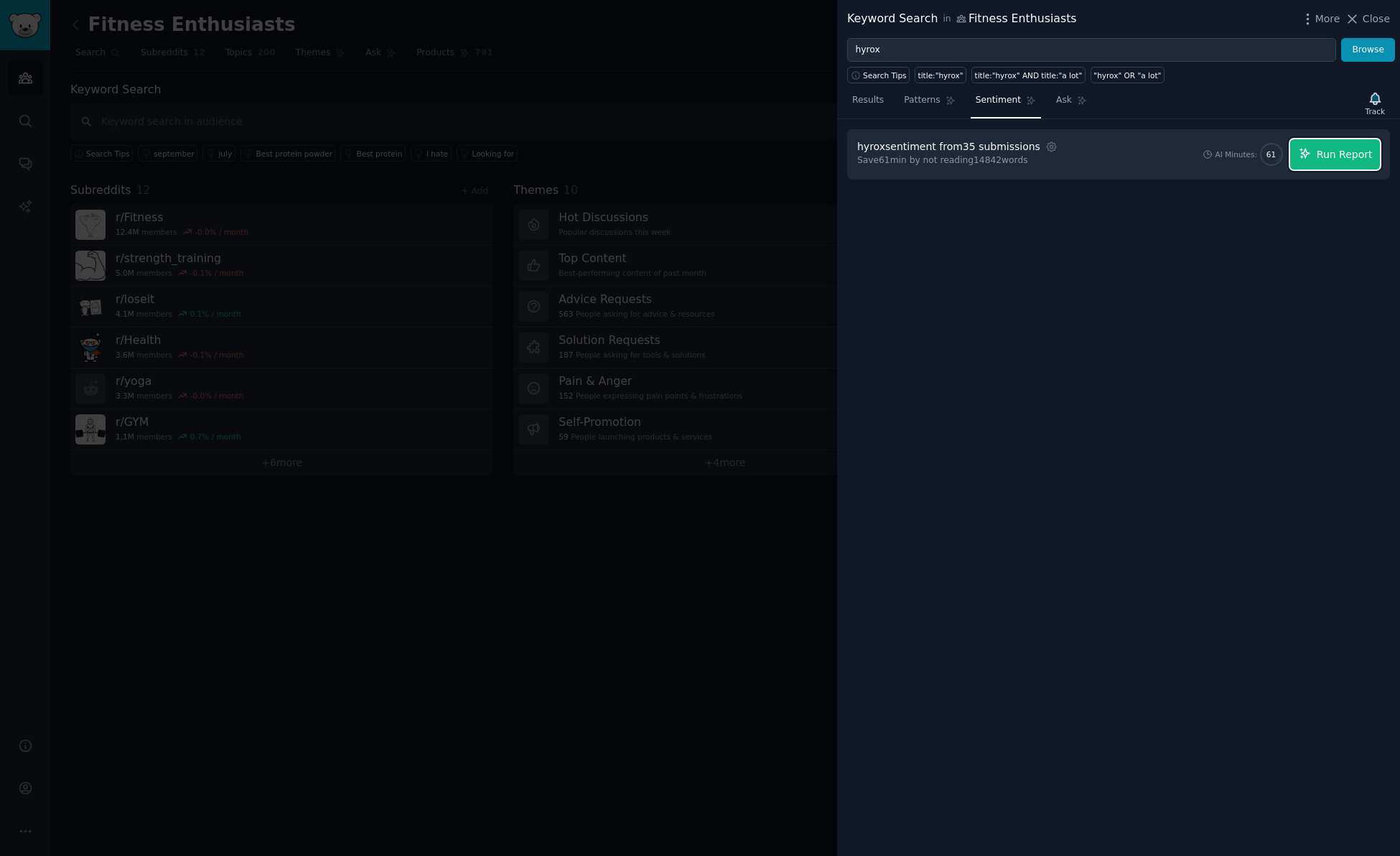
click at [1319, 161] on button "Run Report" at bounding box center [1335, 154] width 90 height 30
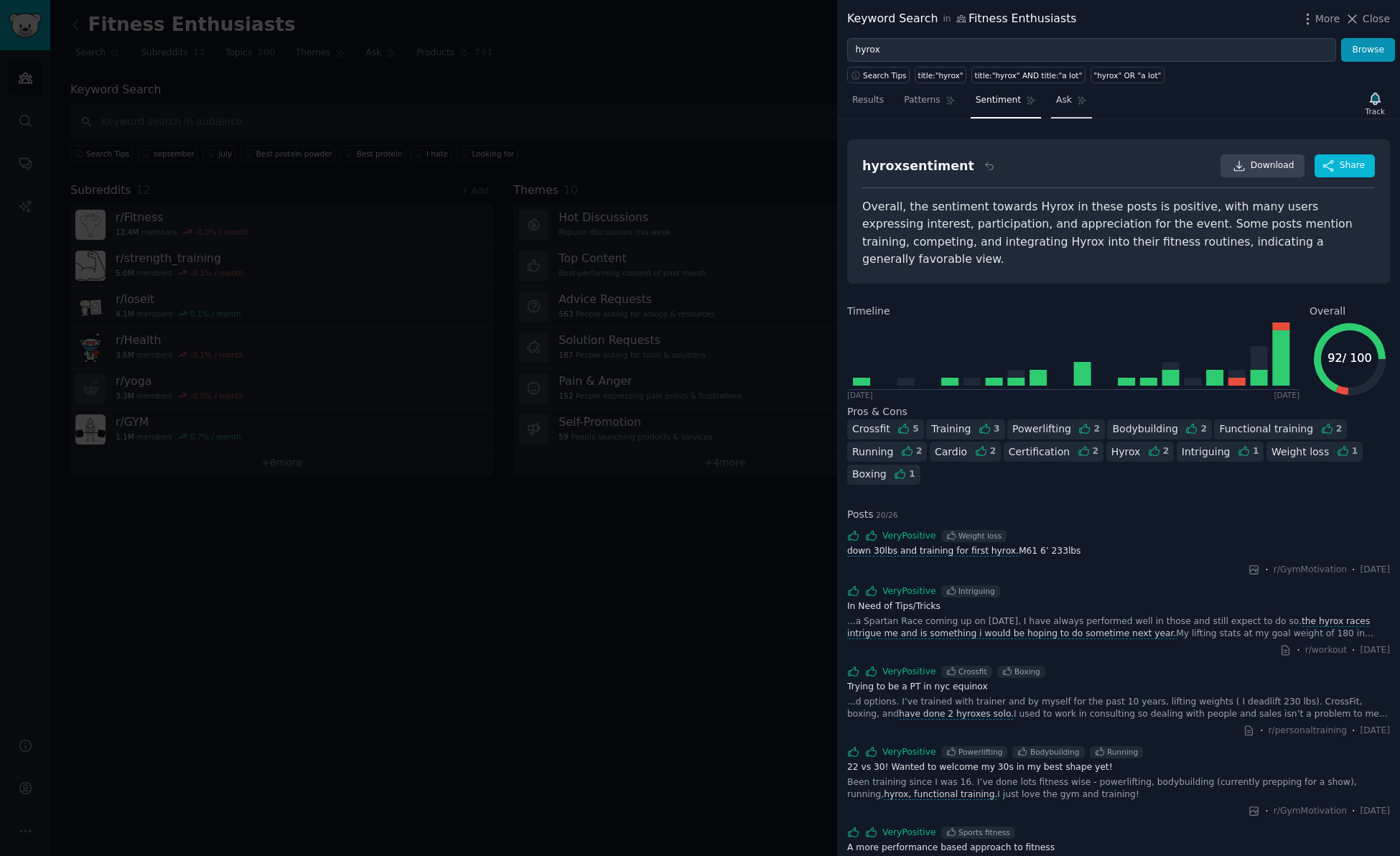
click at [1054, 108] on link "Ask" at bounding box center [1071, 104] width 41 height 29
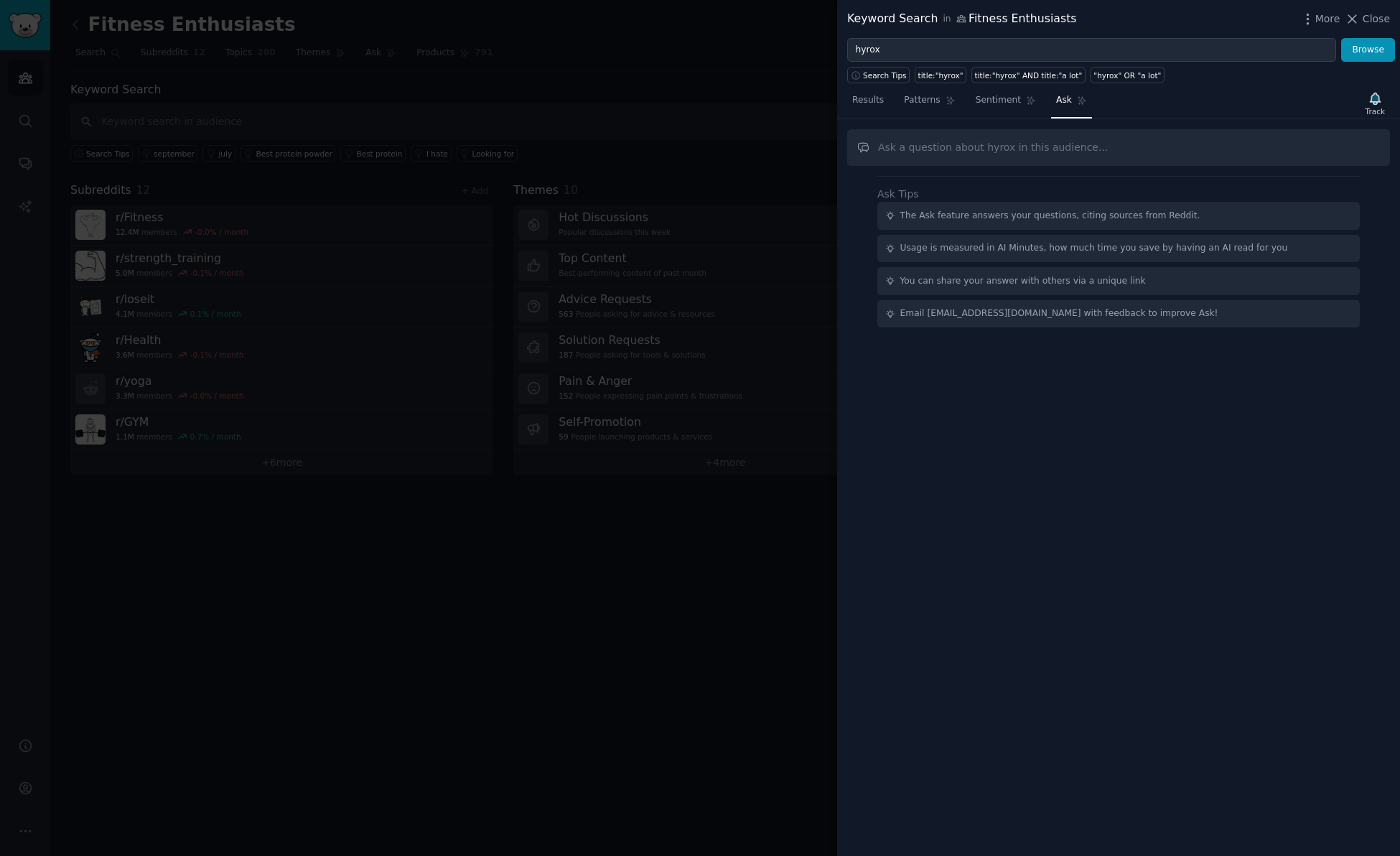
click at [1039, 152] on input "text" at bounding box center [1118, 147] width 543 height 36
type input "pain points"
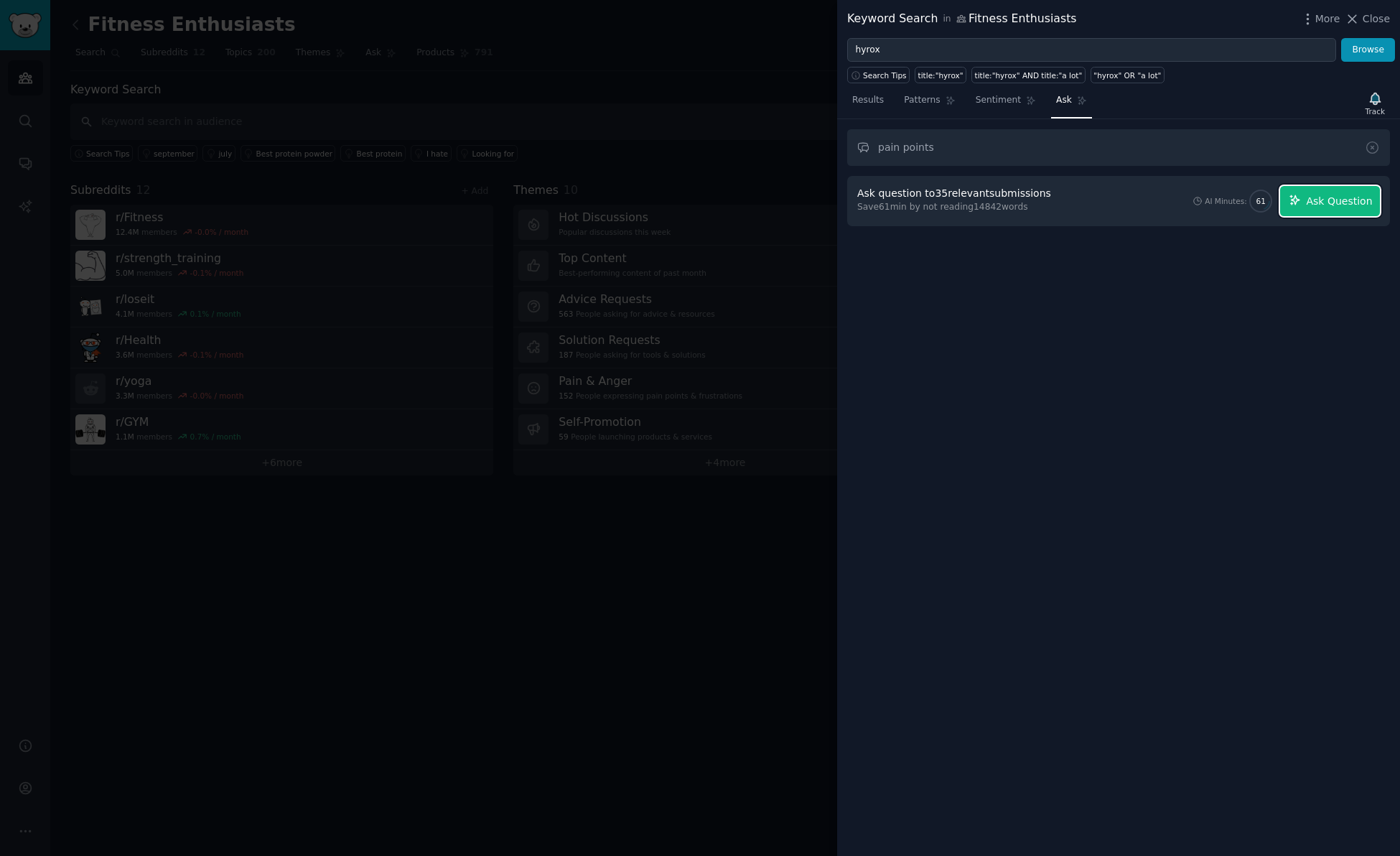
click at [1323, 204] on span "Ask Question" at bounding box center [1339, 201] width 66 height 15
